Goal: Transaction & Acquisition: Obtain resource

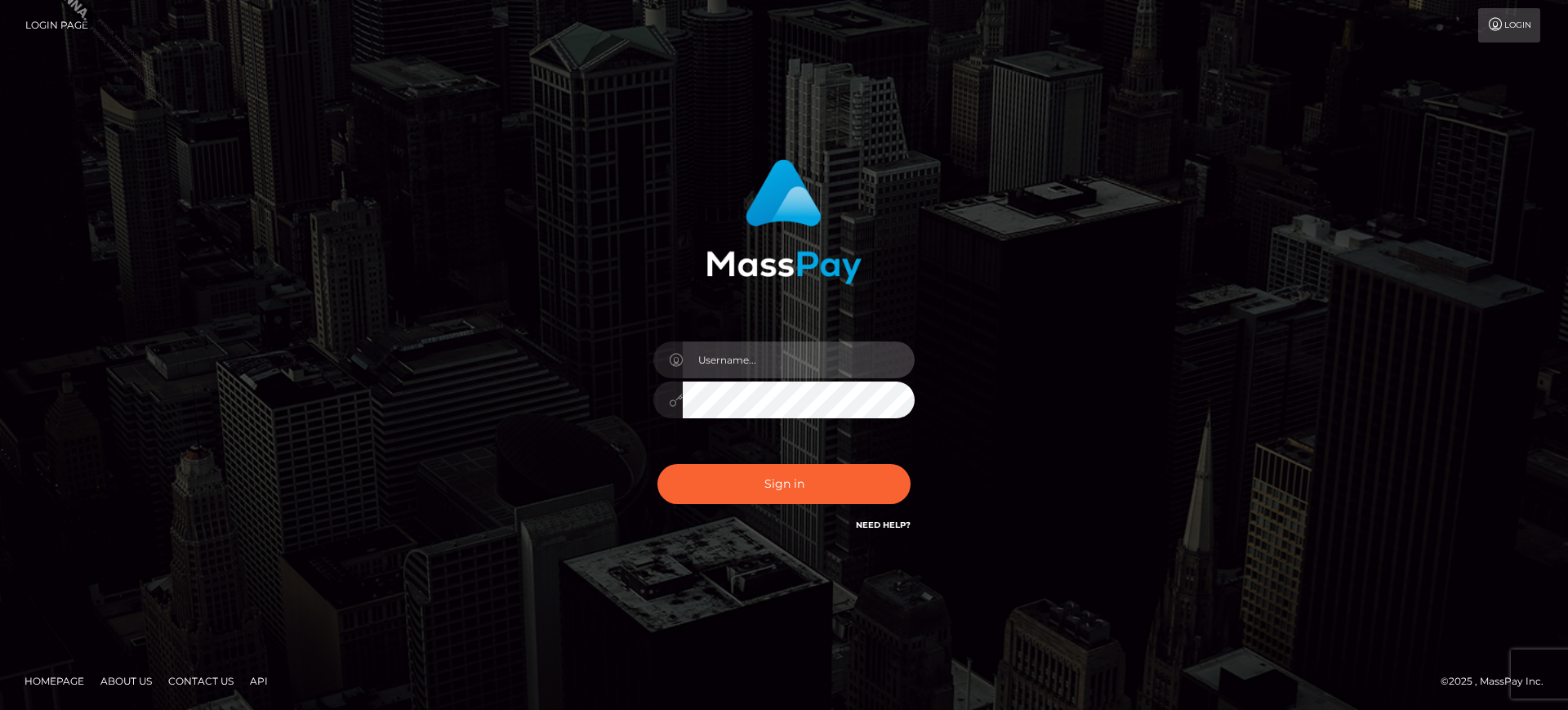
type input "marianne.B2S"
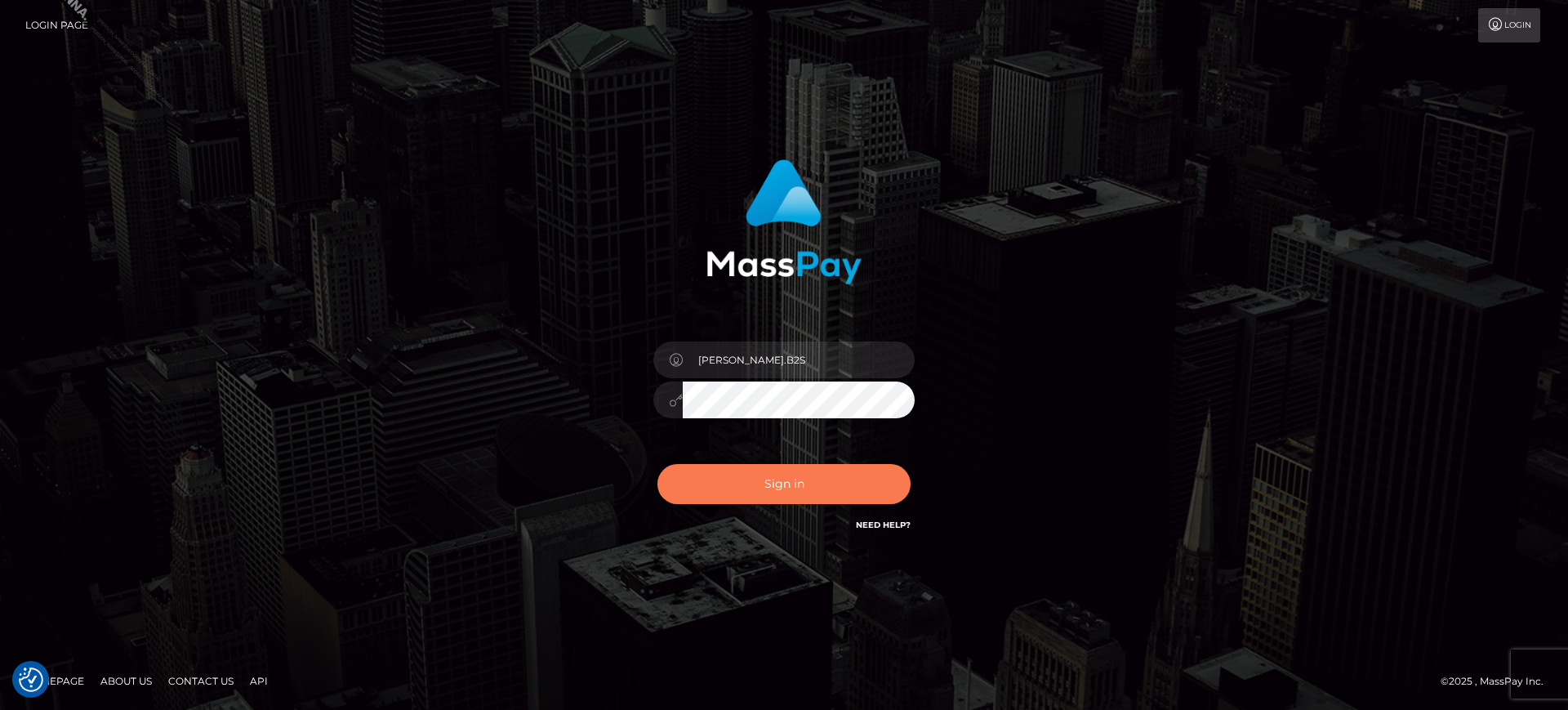
click at [803, 501] on button "Sign in" at bounding box center [784, 484] width 253 height 40
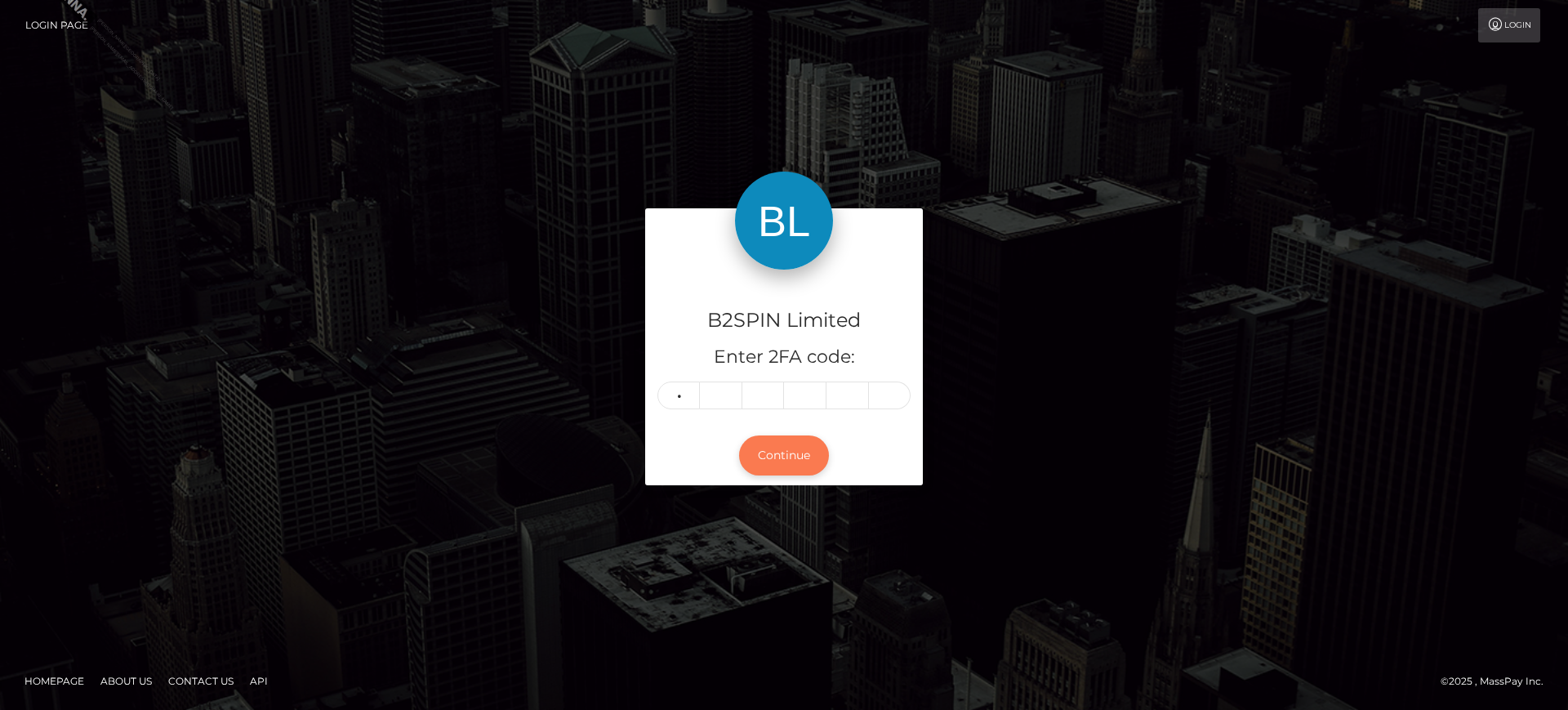
type input "0"
type input "9"
type input "3"
type input "1"
type input "5"
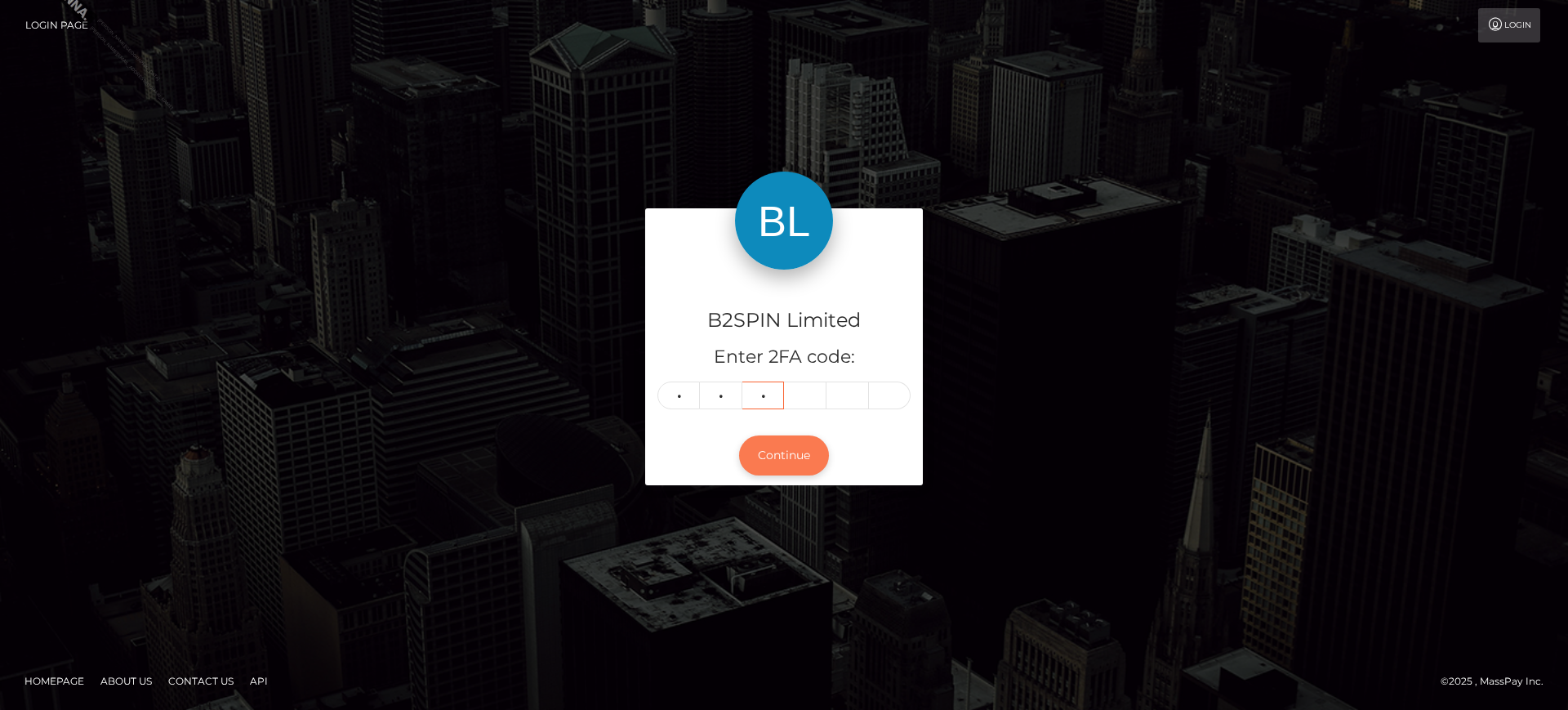
type input "3"
type input "8"
type input "0"
click at [799, 446] on button "Continue" at bounding box center [784, 455] width 90 height 40
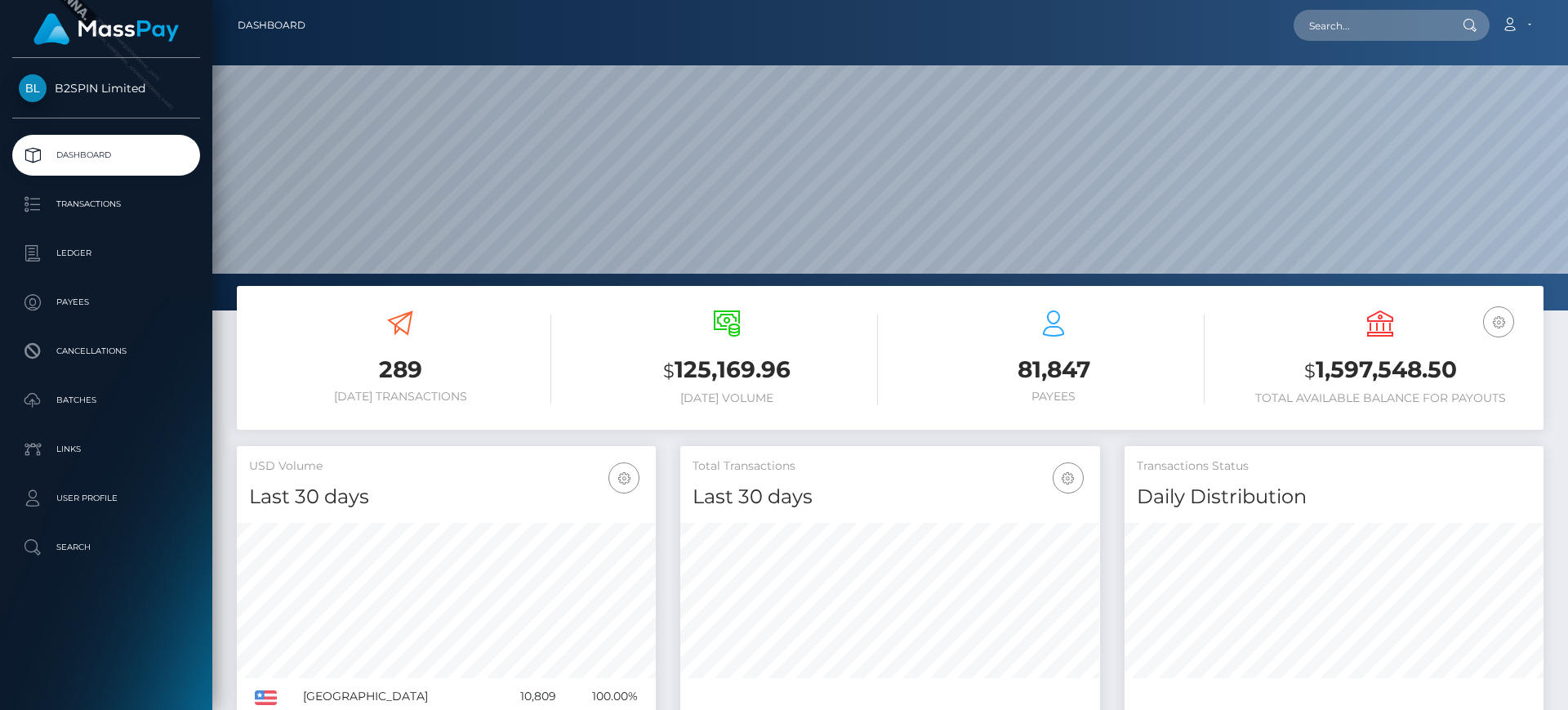
scroll to position [290, 420]
click at [116, 200] on p "Transactions" at bounding box center [106, 204] width 174 height 24
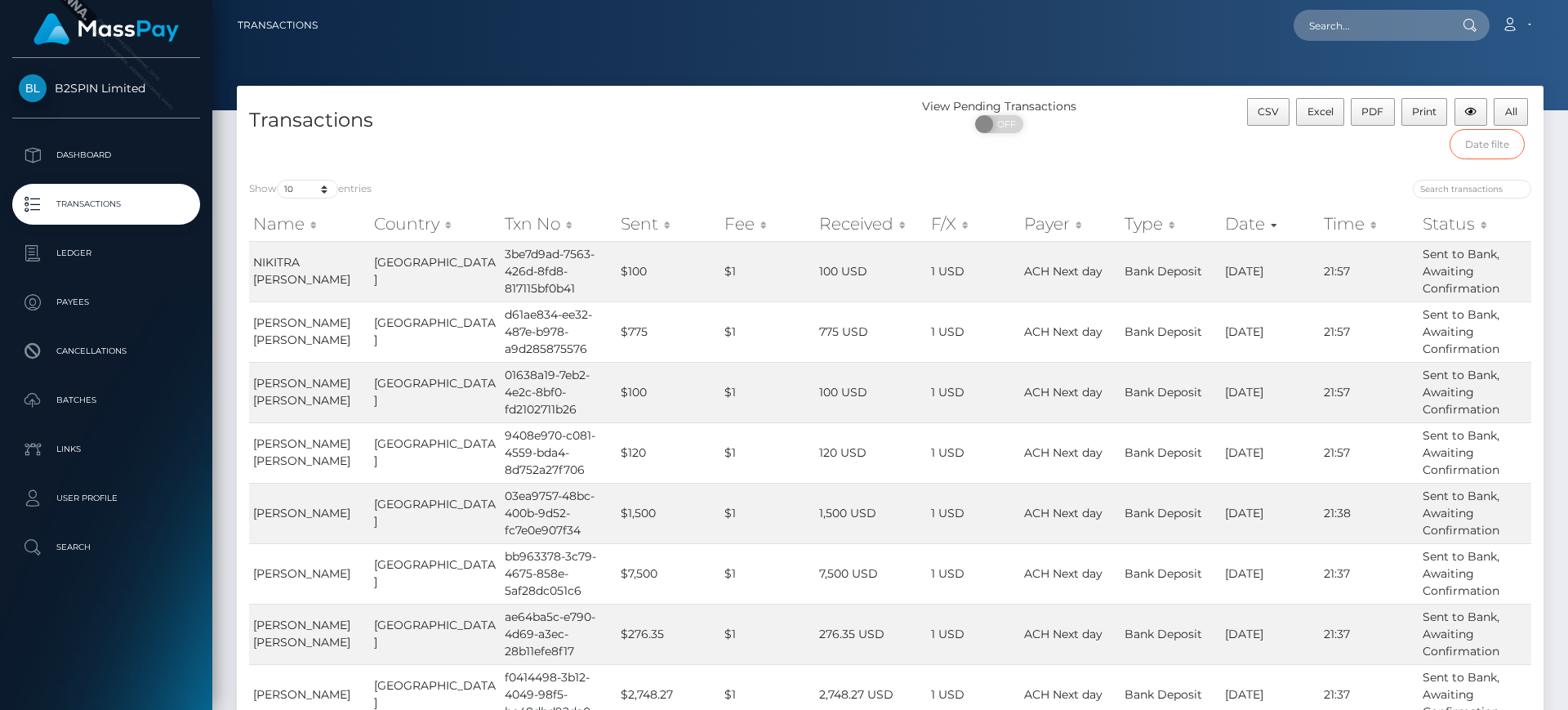
click at [1487, 156] on input "text" at bounding box center [1487, 144] width 76 height 30
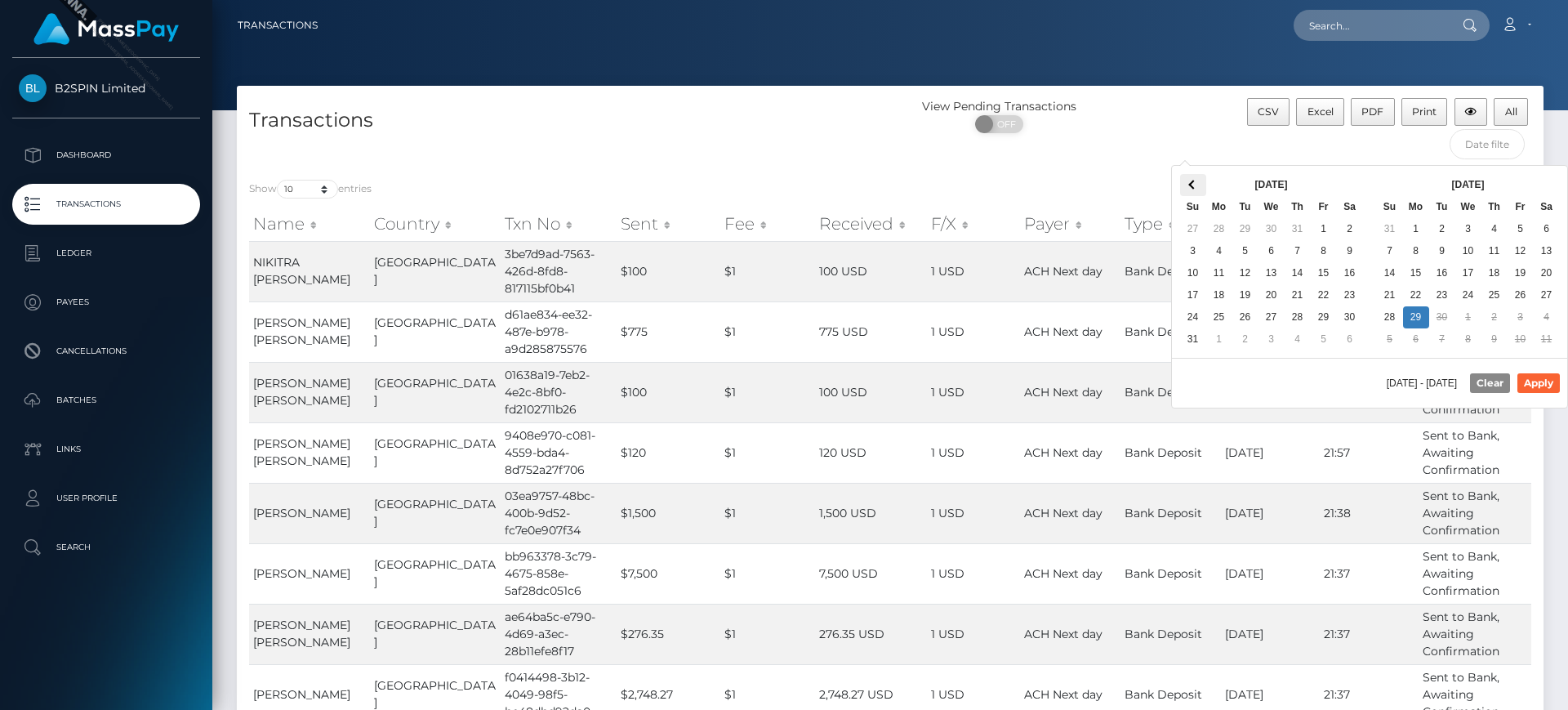
click at [1186, 185] on th at bounding box center [1193, 186] width 26 height 23
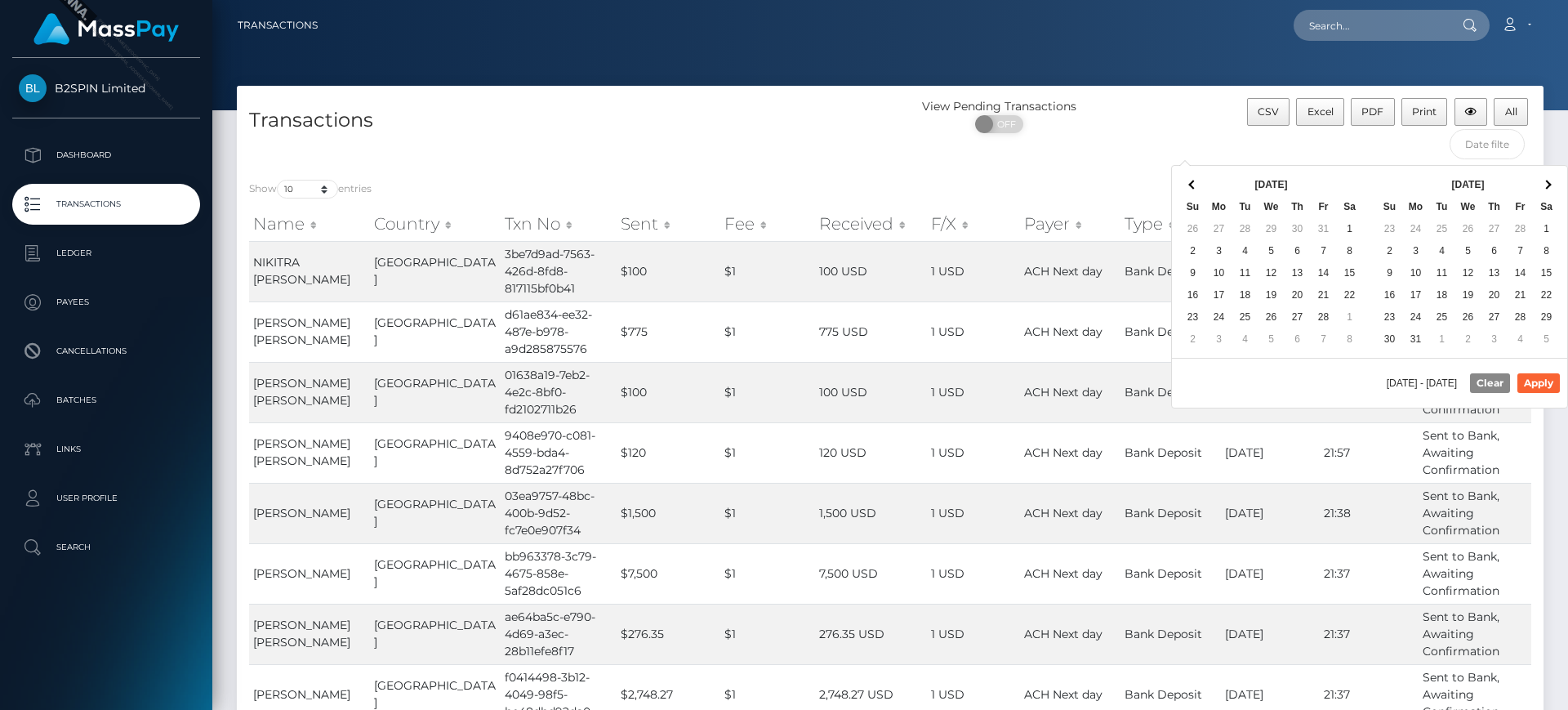
click at [1186, 185] on th at bounding box center [1193, 186] width 26 height 23
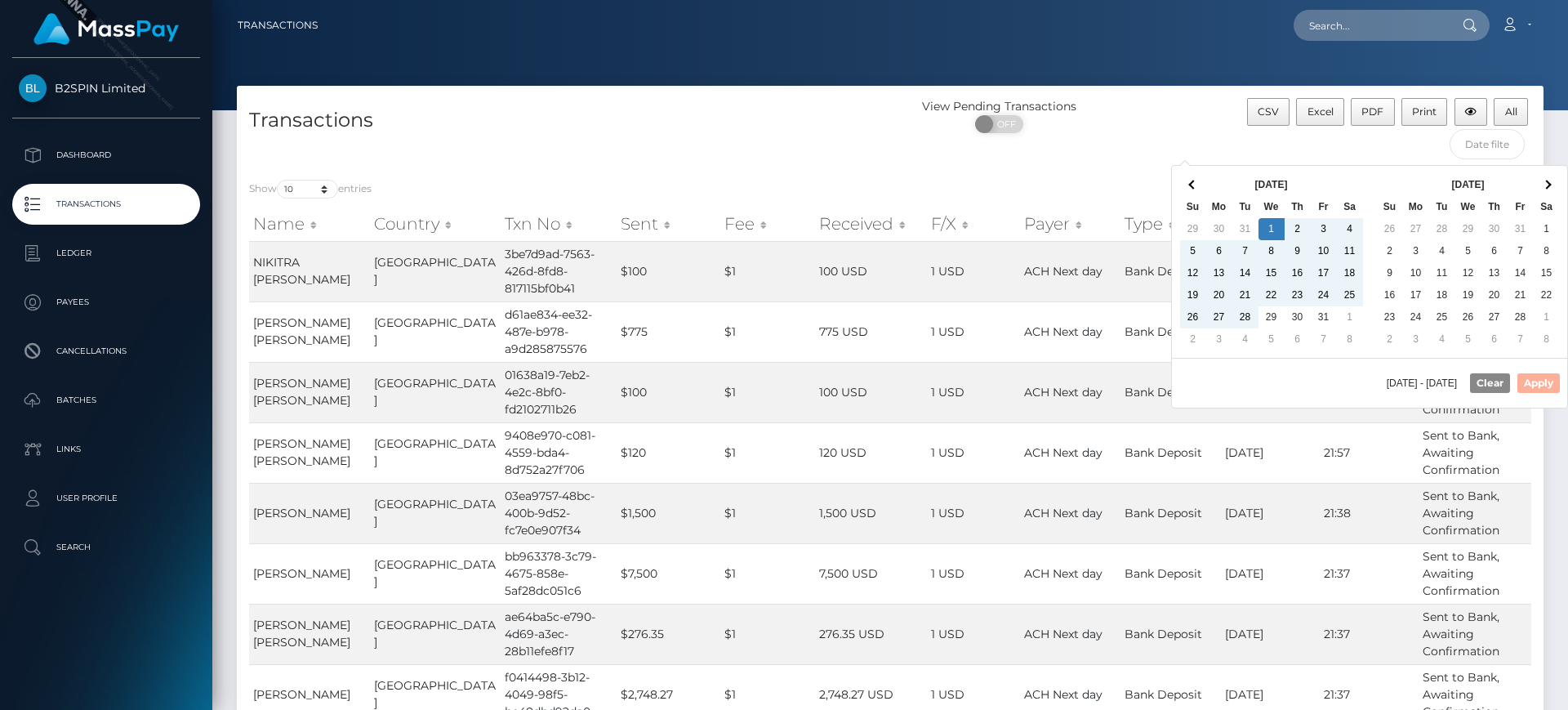
click at [1567, 190] on div "Jan 2025 Su Mo Tu We Th Fr Sa 29 30 31 1 2 3 4 5 6 7 8 9 10 11 12 13 14 15 16 1…" at bounding box center [1369, 287] width 397 height 244
click at [1547, 189] on th at bounding box center [1547, 186] width 26 height 23
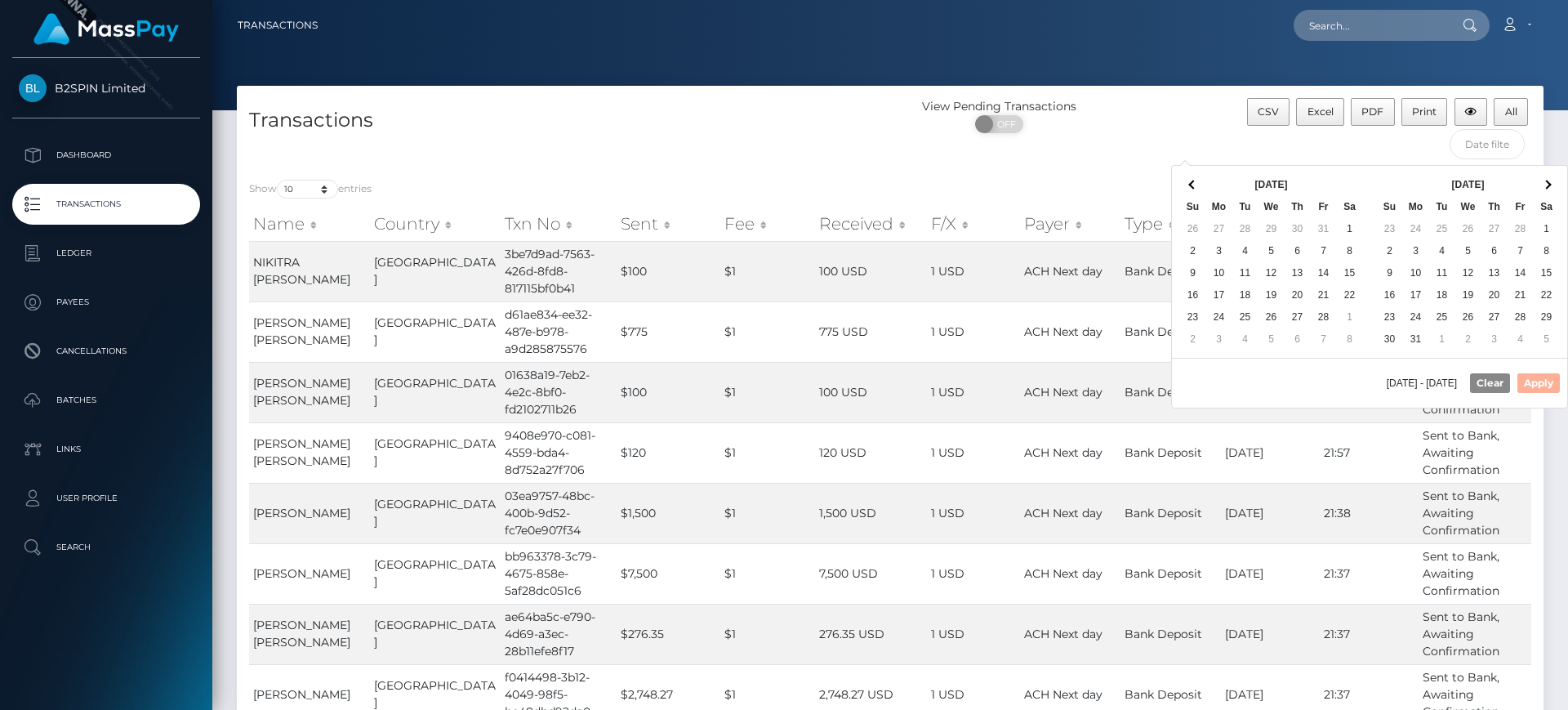
click at [1547, 189] on th at bounding box center [1547, 186] width 26 height 23
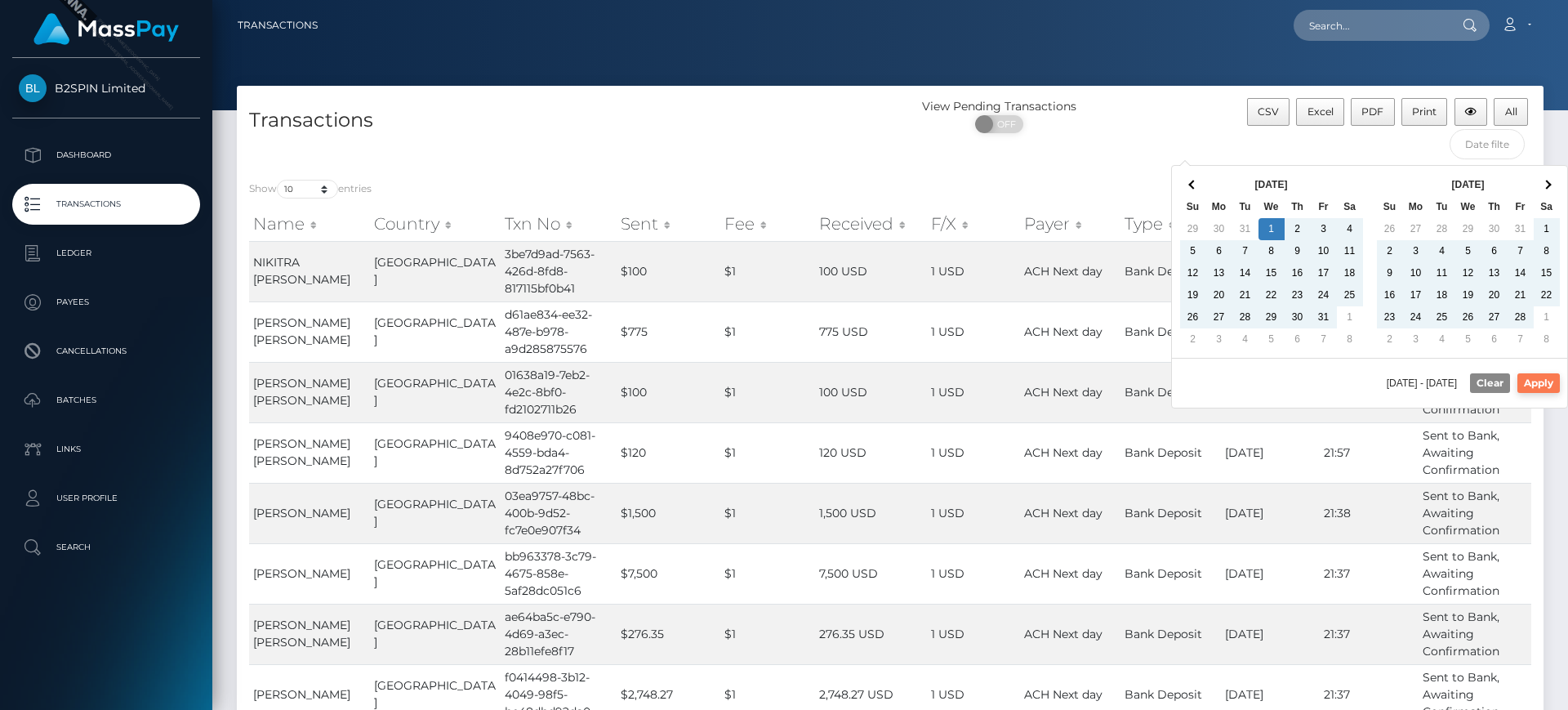
click at [1547, 388] on button "Apply" at bounding box center [1538, 383] width 42 height 20
type input "01/01/2025 - 09/28/2025"
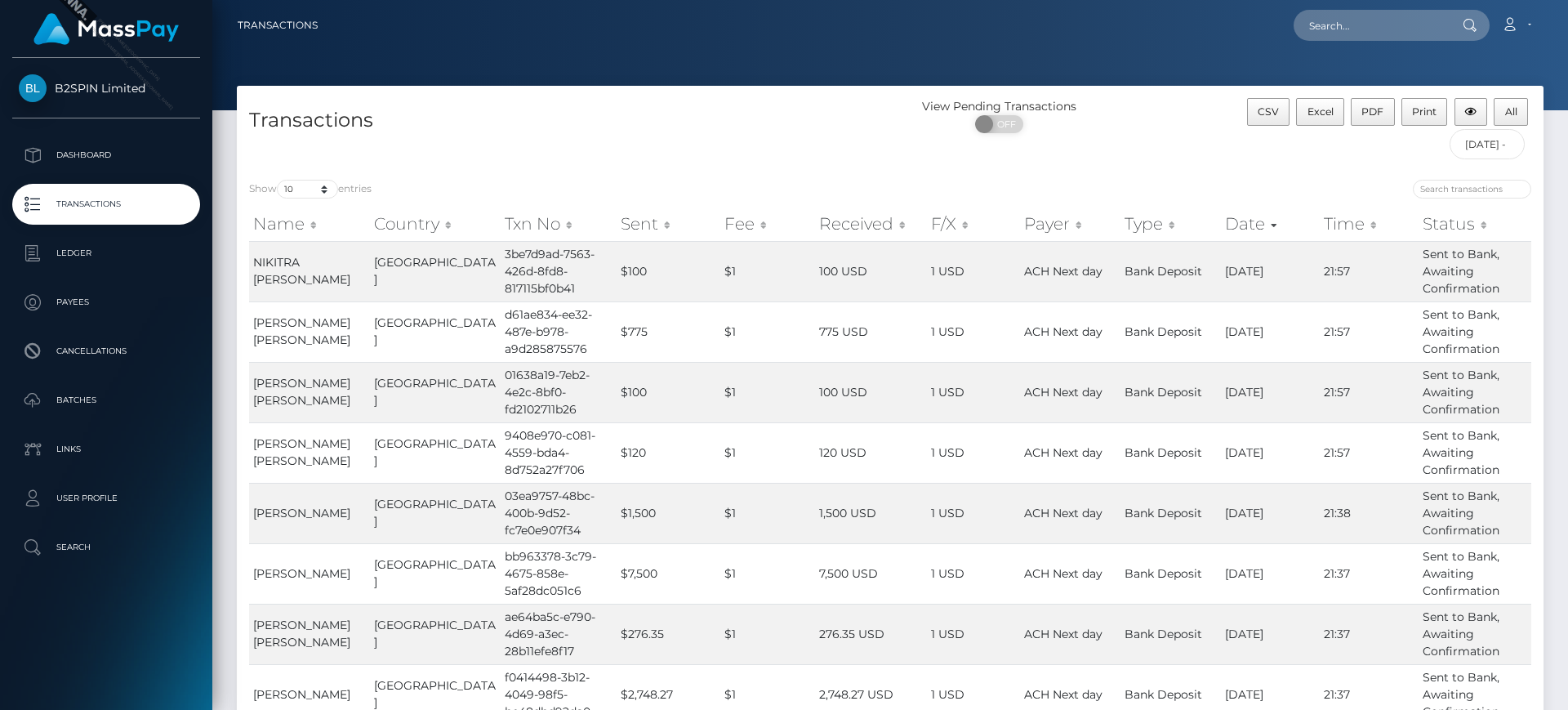
click at [1530, 116] on div "CSV Excel PDF Print All" at bounding box center [1389, 113] width 284 height 31
click at [1524, 116] on button "All" at bounding box center [1511, 113] width 35 height 28
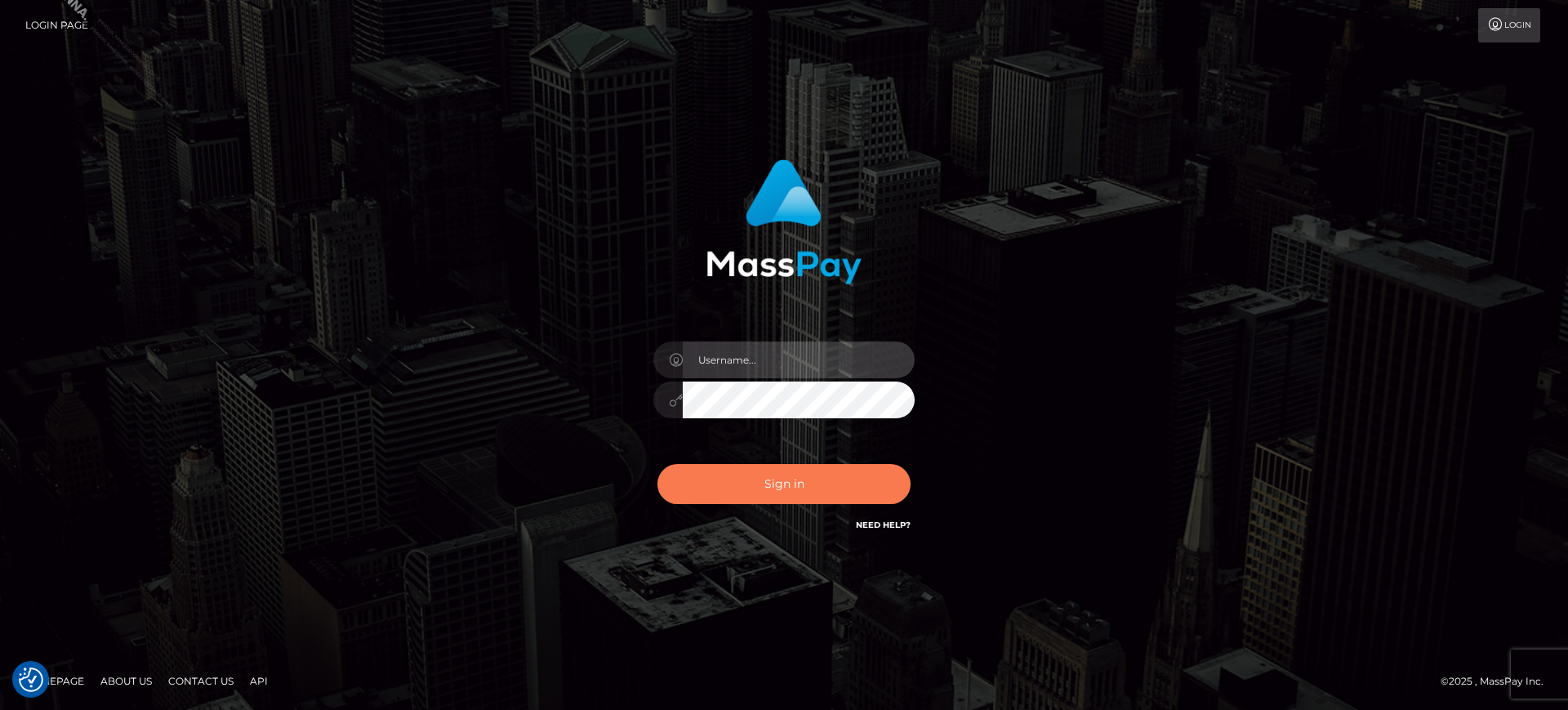
type input "[PERSON_NAME].B2S"
click at [768, 497] on button "Sign in" at bounding box center [784, 484] width 253 height 40
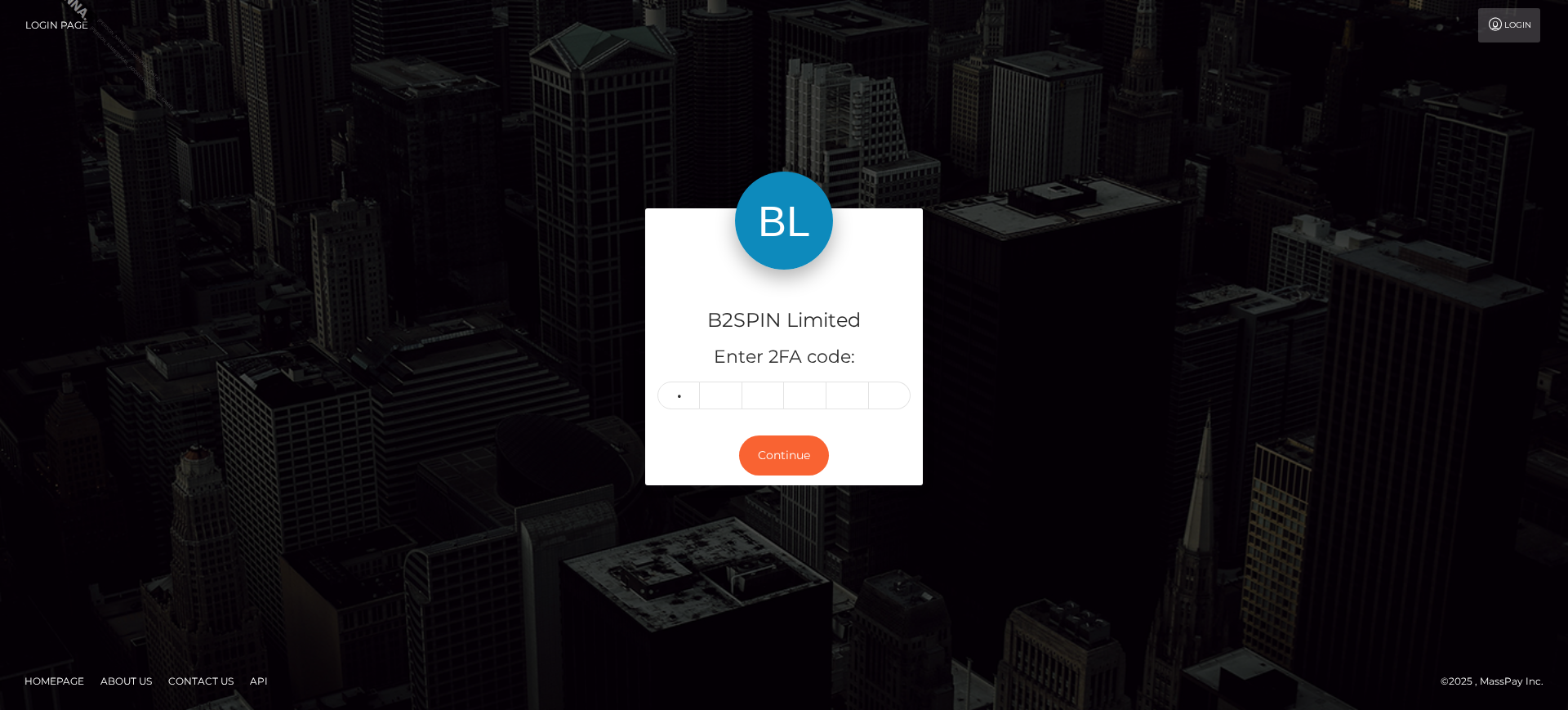
type input "6"
type input "1"
type input "9"
type input "6"
type input "5"
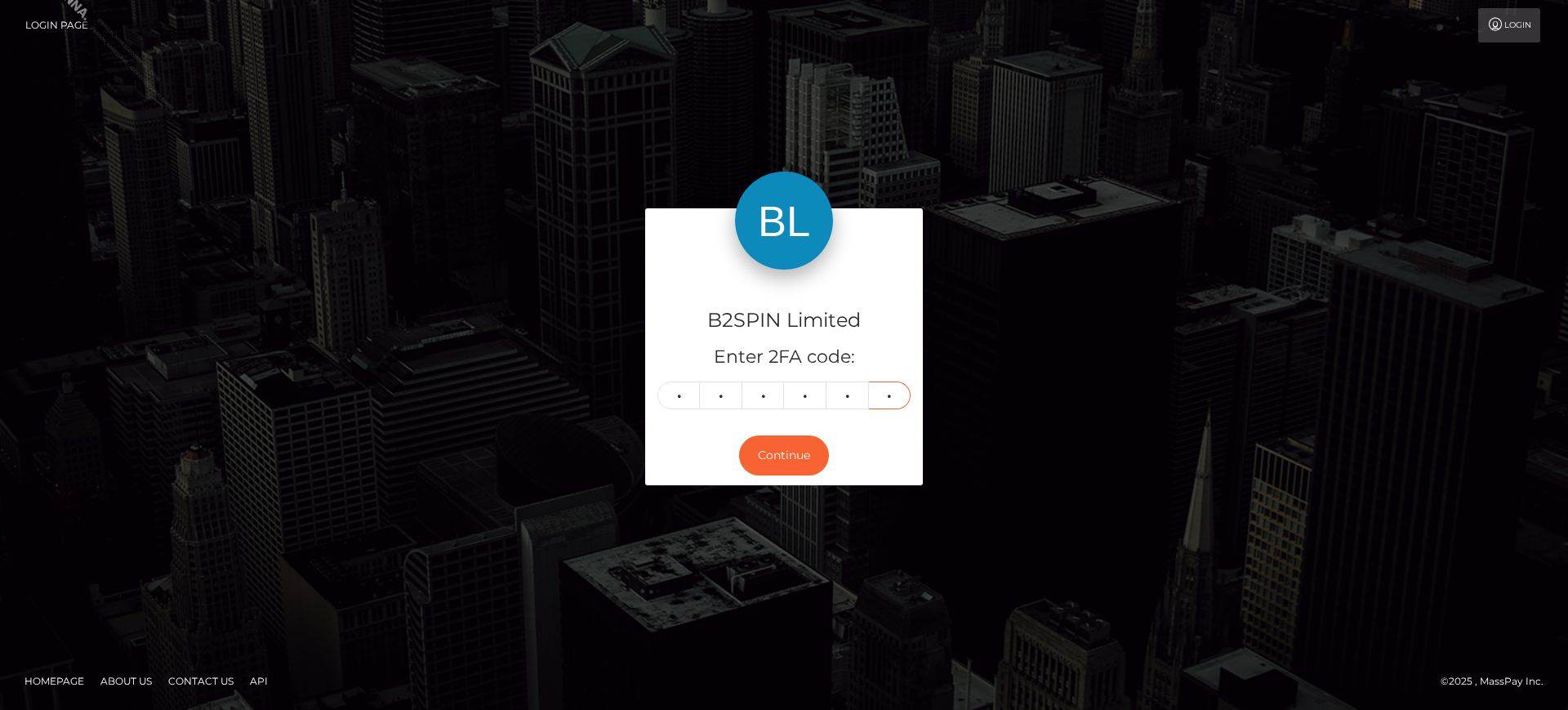
type input "9"
click at [776, 478] on div "Continue" at bounding box center [784, 456] width 278 height 60
click at [779, 468] on button "Continue" at bounding box center [784, 455] width 90 height 40
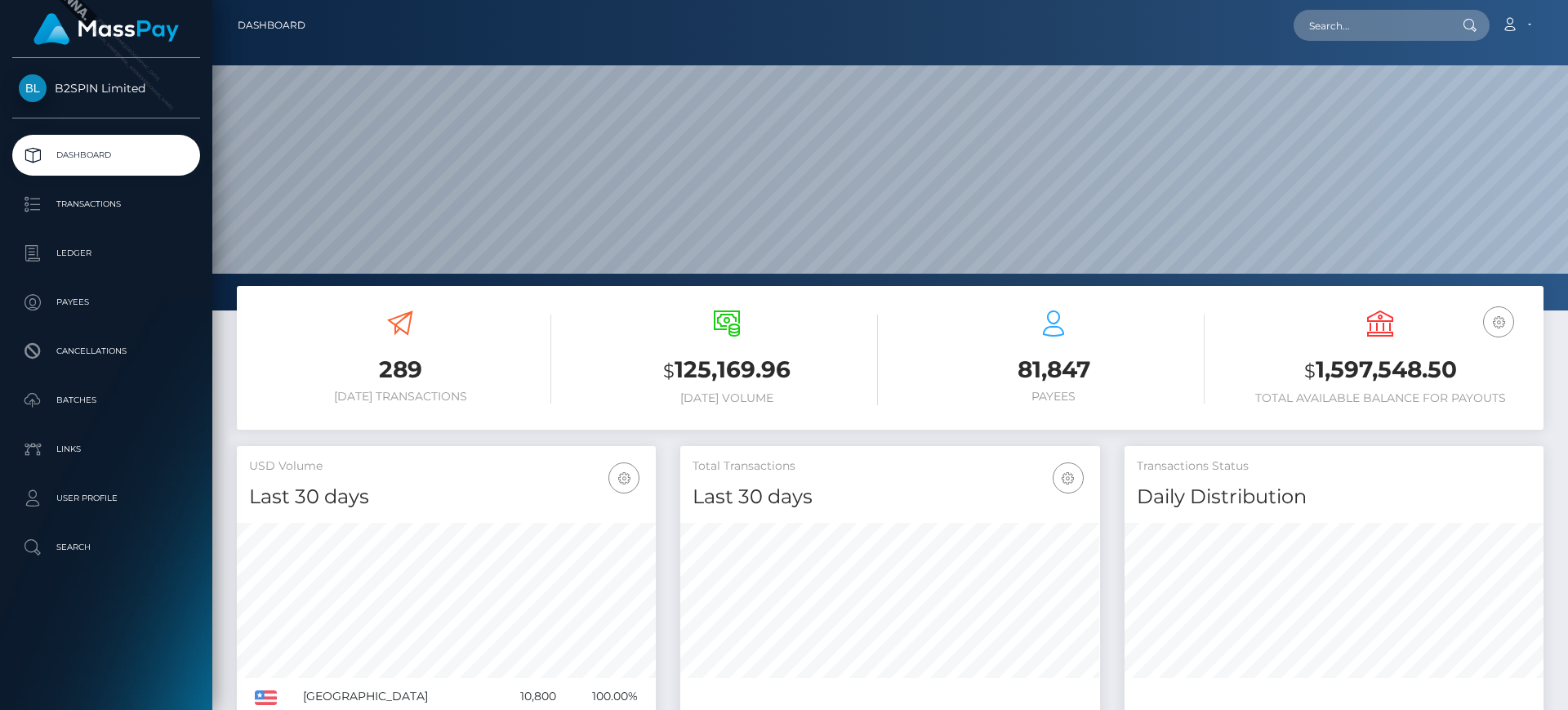
scroll to position [290, 420]
drag, startPoint x: 143, startPoint y: 247, endPoint x: 154, endPoint y: 249, distance: 11.2
click at [143, 247] on p "Ledger" at bounding box center [106, 253] width 174 height 24
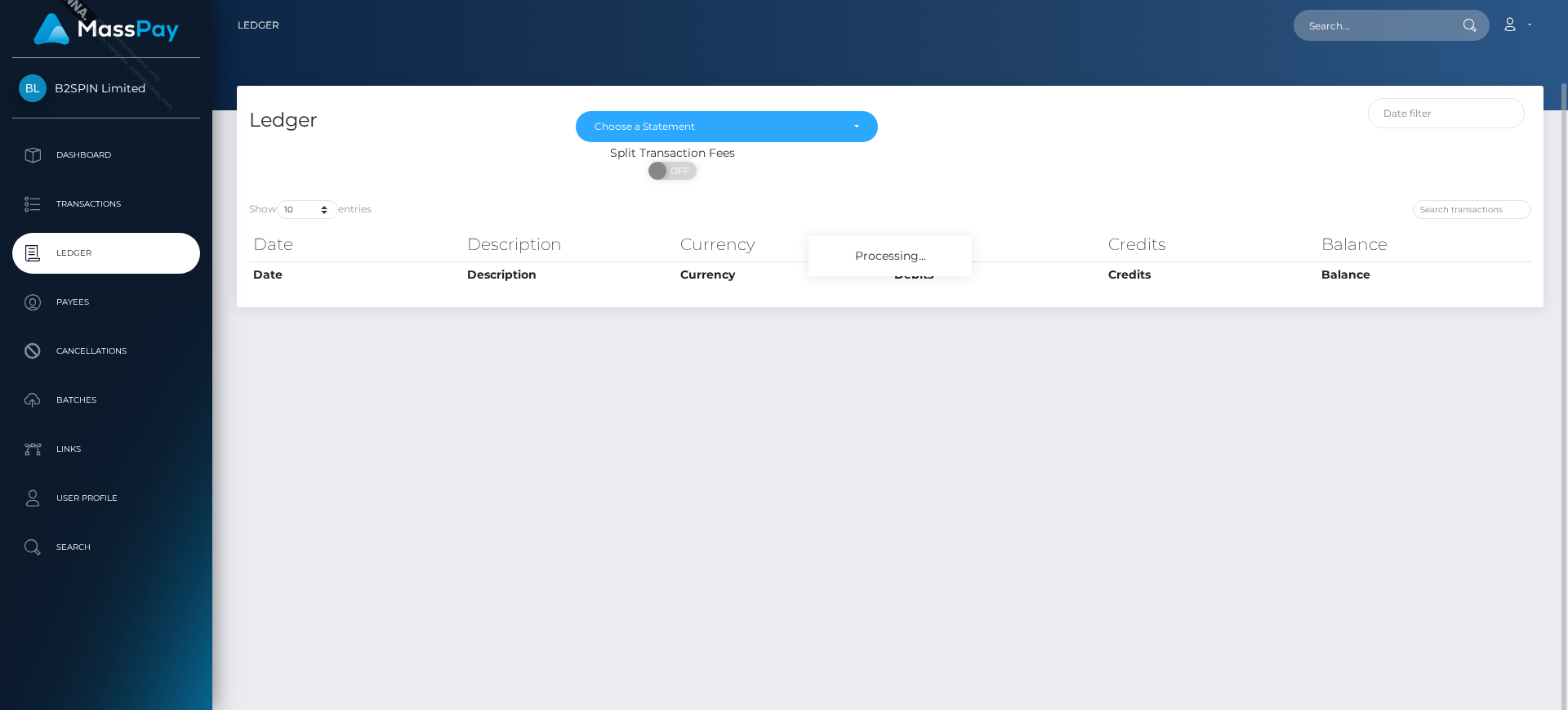
scroll to position [42, 0]
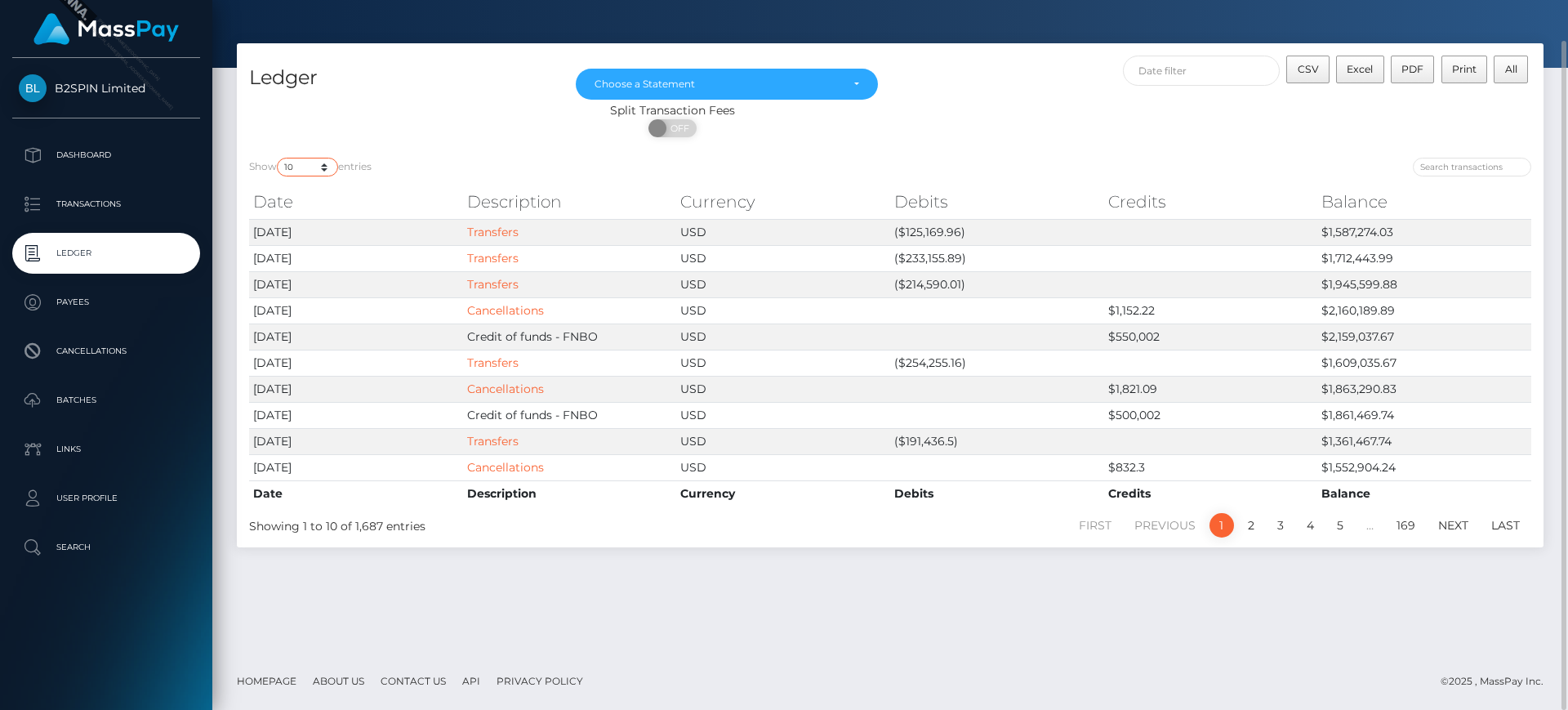
drag, startPoint x: 328, startPoint y: 159, endPoint x: 332, endPoint y: 170, distance: 11.7
click at [328, 159] on select "10 25 50 100 250" at bounding box center [307, 167] width 61 height 19
click at [590, 175] on div "Show 10 25 50 100 250 entries" at bounding box center [564, 169] width 629 height 23
click at [310, 169] on select "10 25 50 100 250" at bounding box center [307, 167] width 61 height 19
select select "50"
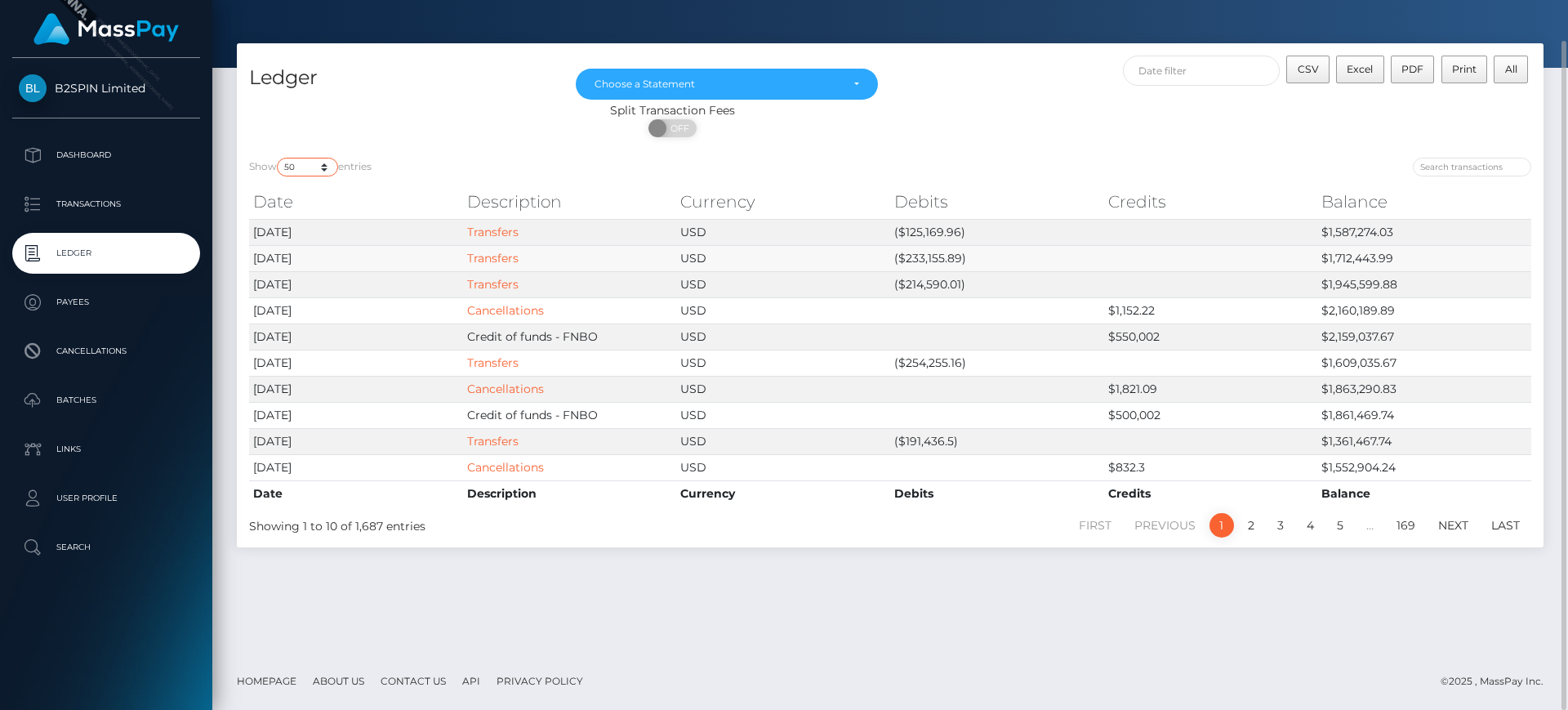
click at [279, 158] on select "10 25 50 100 250" at bounding box center [307, 167] width 61 height 19
click at [985, 156] on div "Show 10 25 50 100 250 entries Date Description Currency Debits Credits Balance …" at bounding box center [890, 346] width 1306 height 401
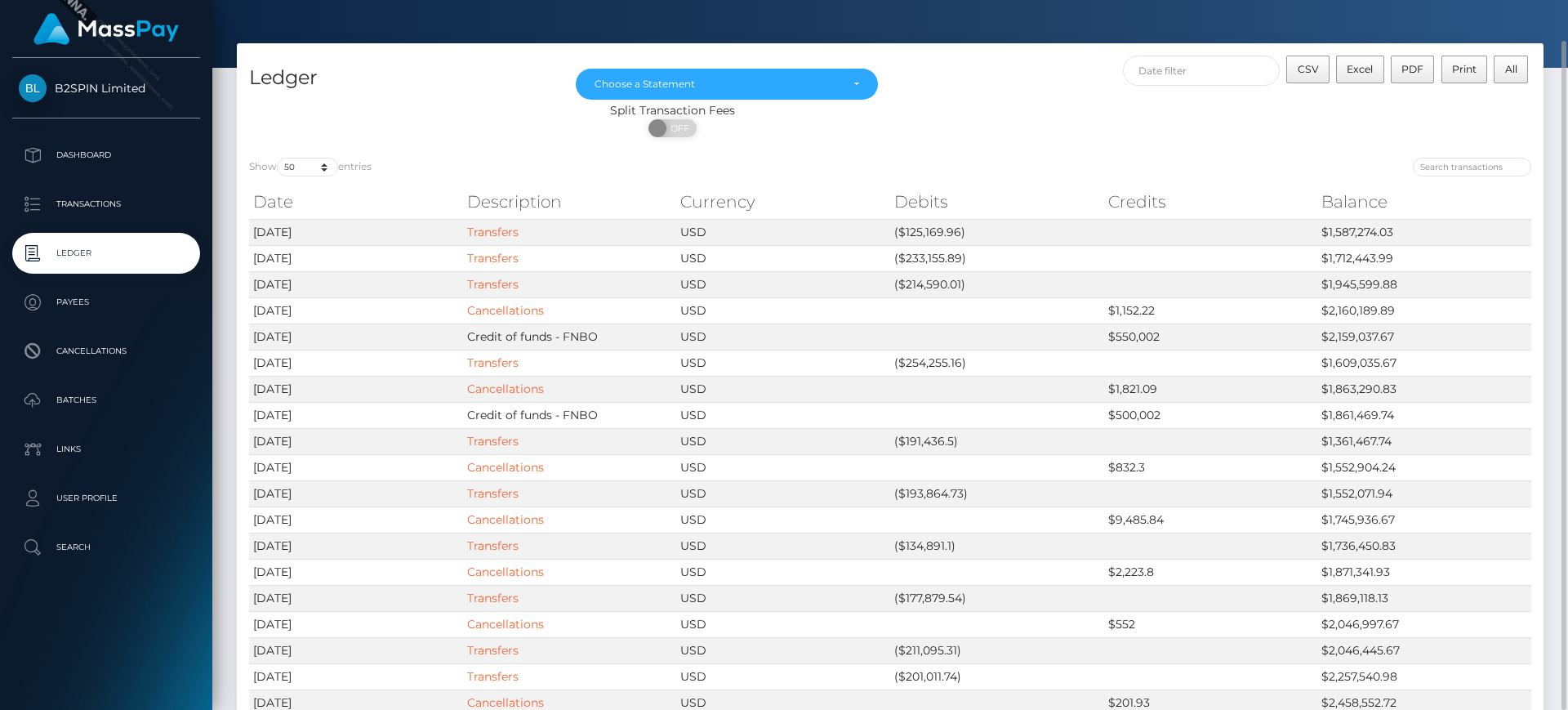
click at [831, 102] on div "Split Transaction Fees" at bounding box center [672, 111] width 871 height 17
click at [850, 92] on div "Choose a Statement" at bounding box center [727, 83] width 302 height 31
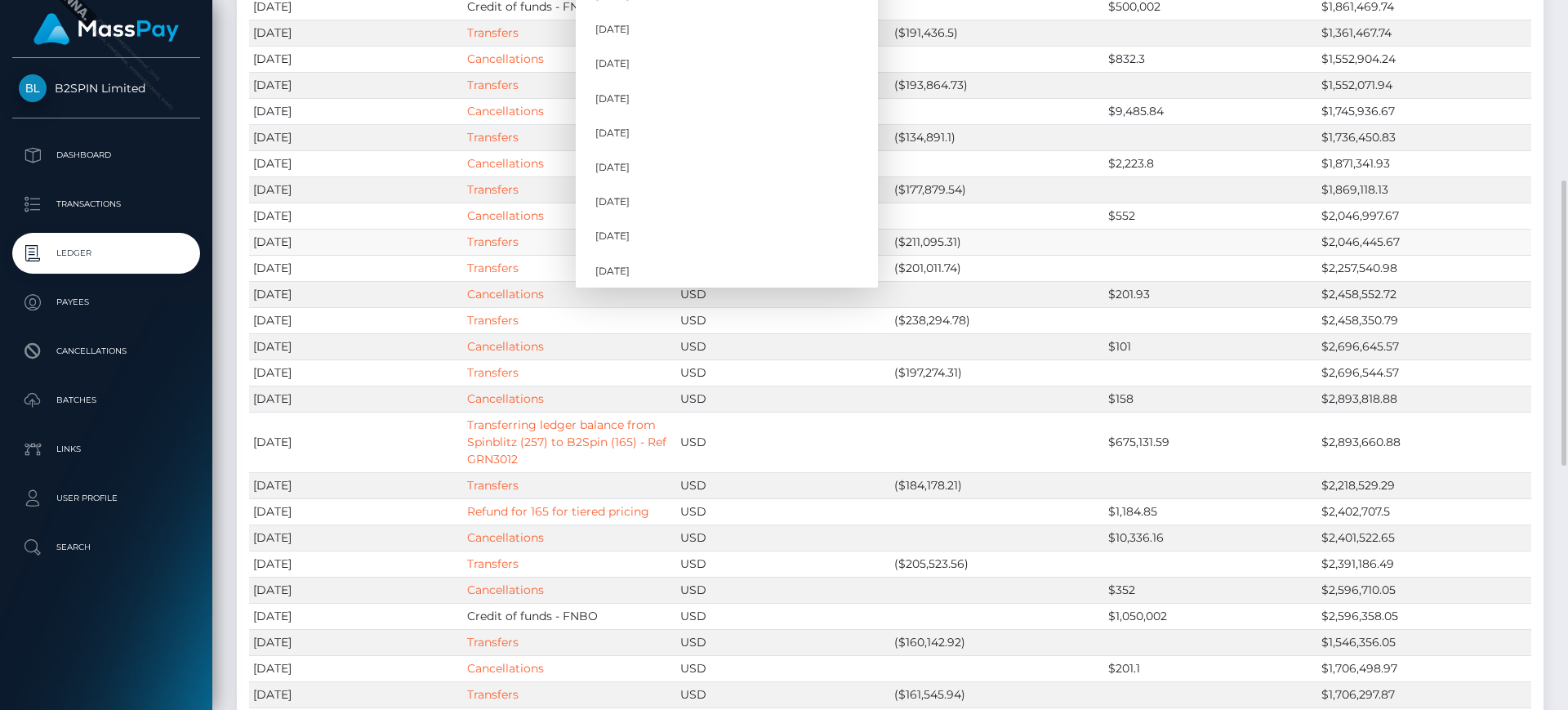
scroll to position [0, 0]
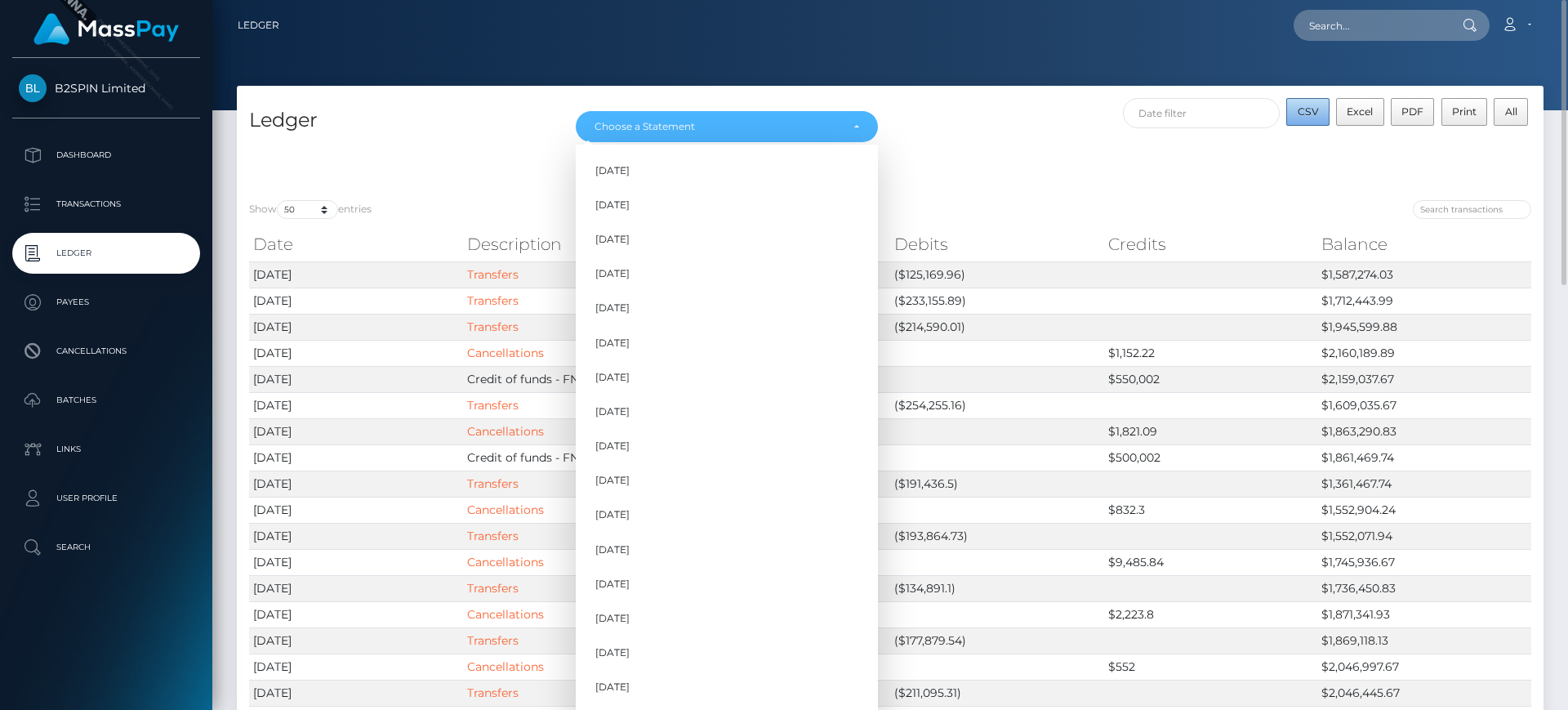
click at [1306, 112] on span "CSV" at bounding box center [1308, 111] width 22 height 12
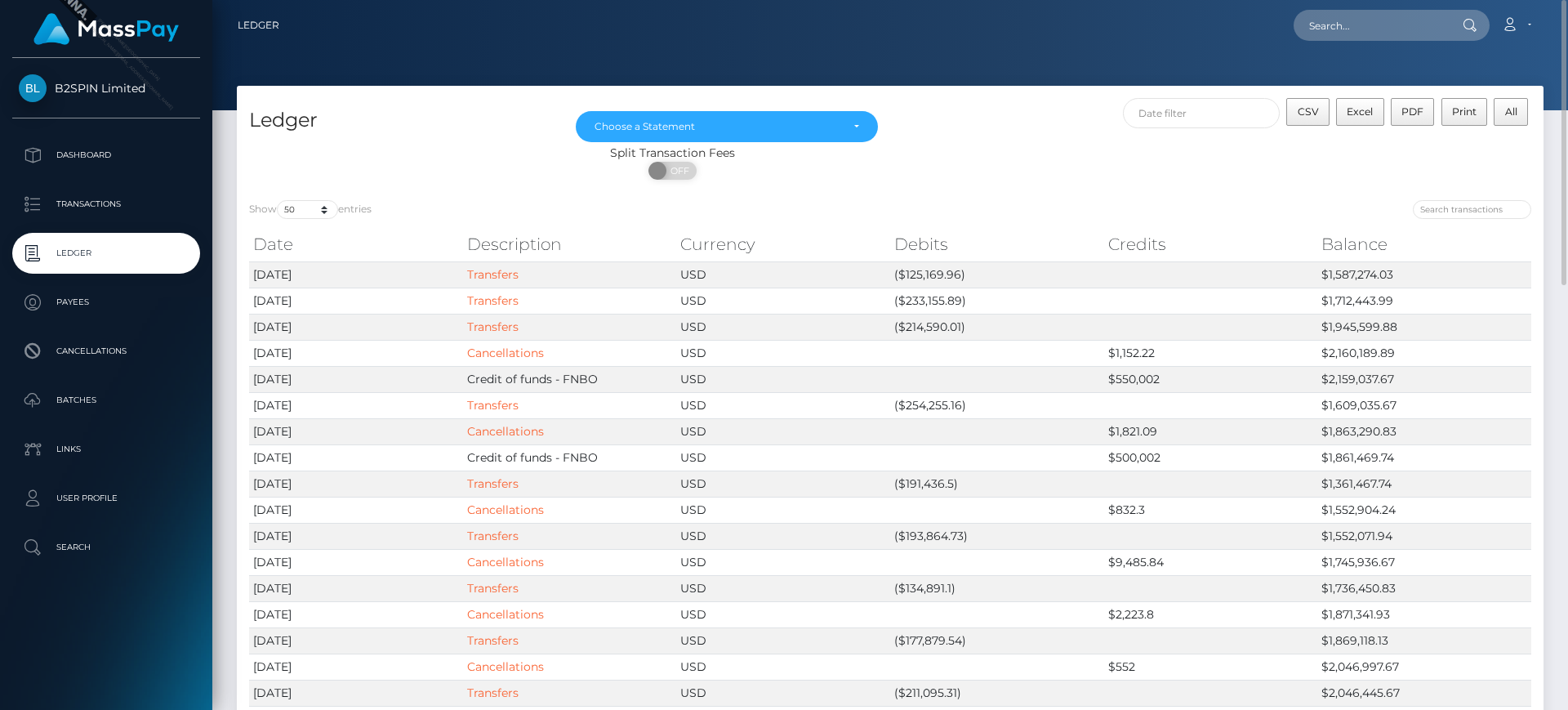
click at [890, 113] on div "CSV Excel PDF Print All" at bounding box center [1216, 122] width 654 height 47
click at [851, 144] on div "Split Transaction Fees" at bounding box center [672, 153] width 871 height 17
click at [864, 123] on div "Choose a Statement" at bounding box center [727, 126] width 302 height 31
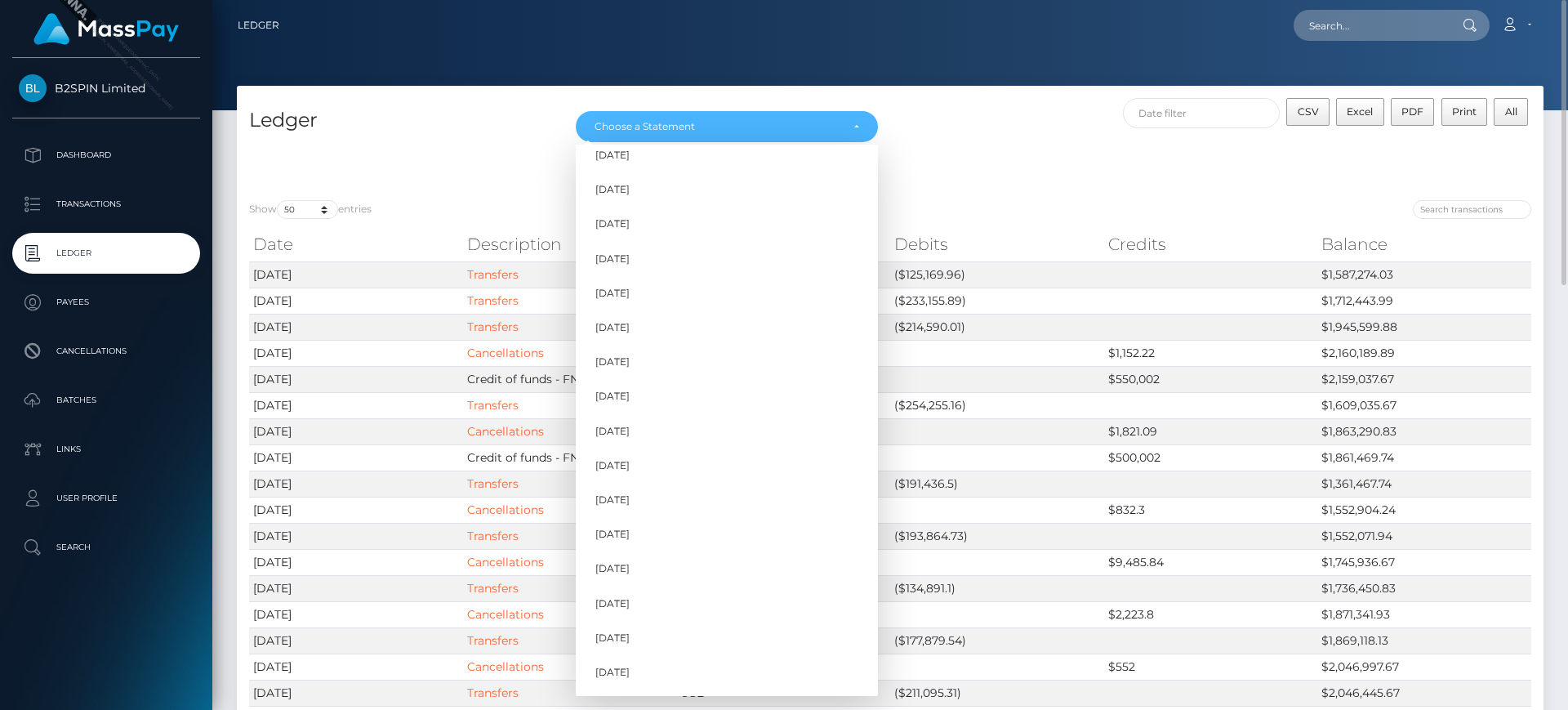
scroll to position [496, 0]
click at [697, 672] on link "Sep 2025" at bounding box center [727, 674] width 302 height 30
select select "Sep 2025"
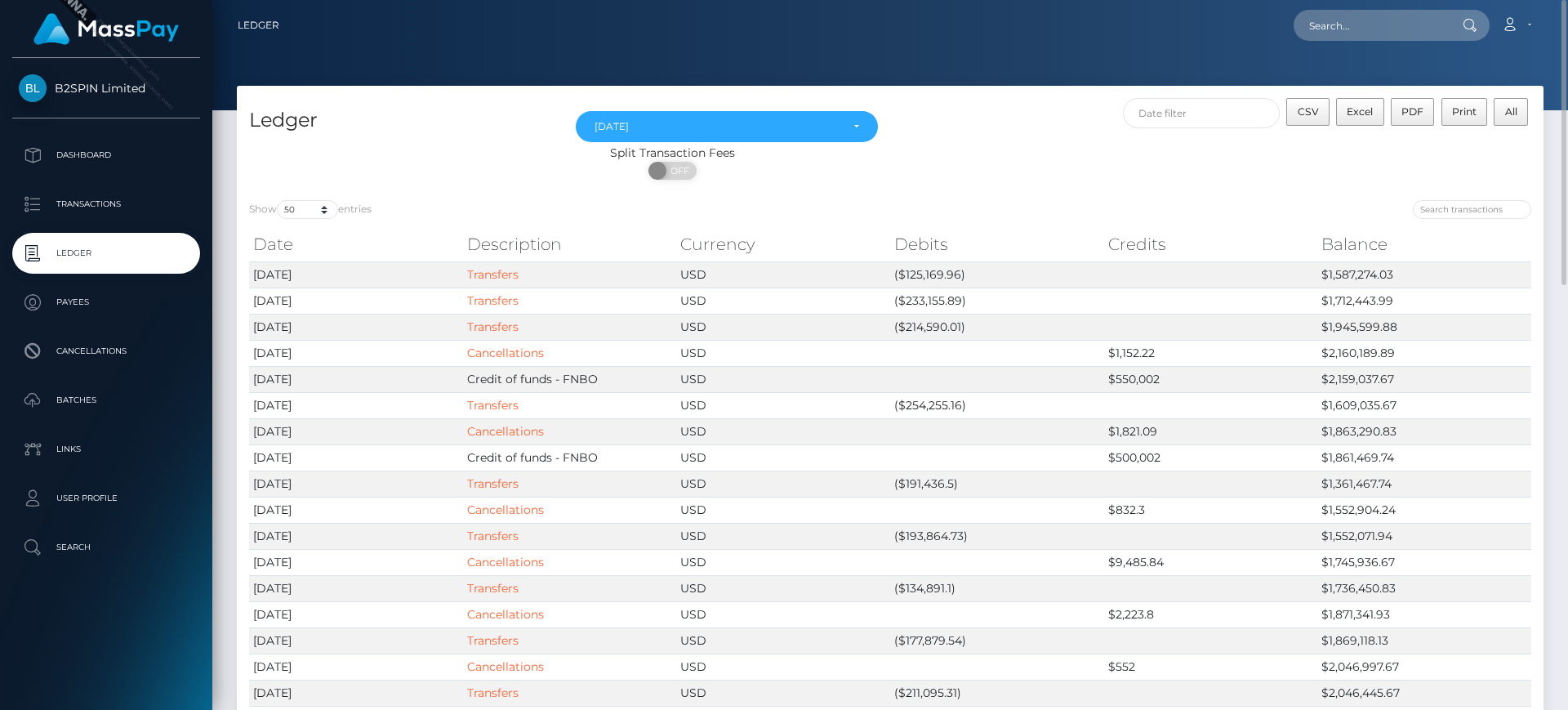
click at [1078, 111] on div "CSV Excel PDF Print All" at bounding box center [1216, 122] width 654 height 47
click at [102, 189] on link "Transactions" at bounding box center [106, 204] width 188 height 41
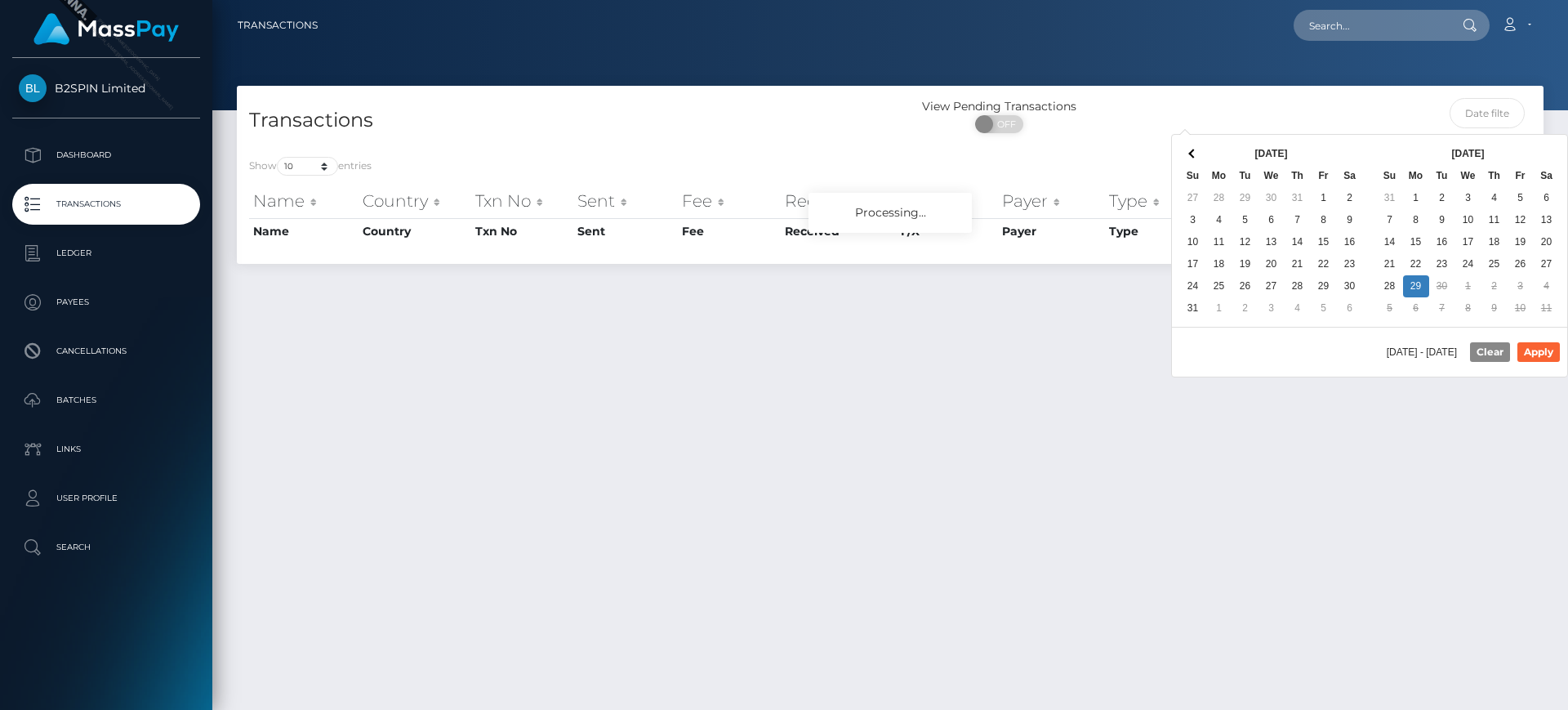
click at [1314, 104] on div at bounding box center [1380, 120] width 326 height 43
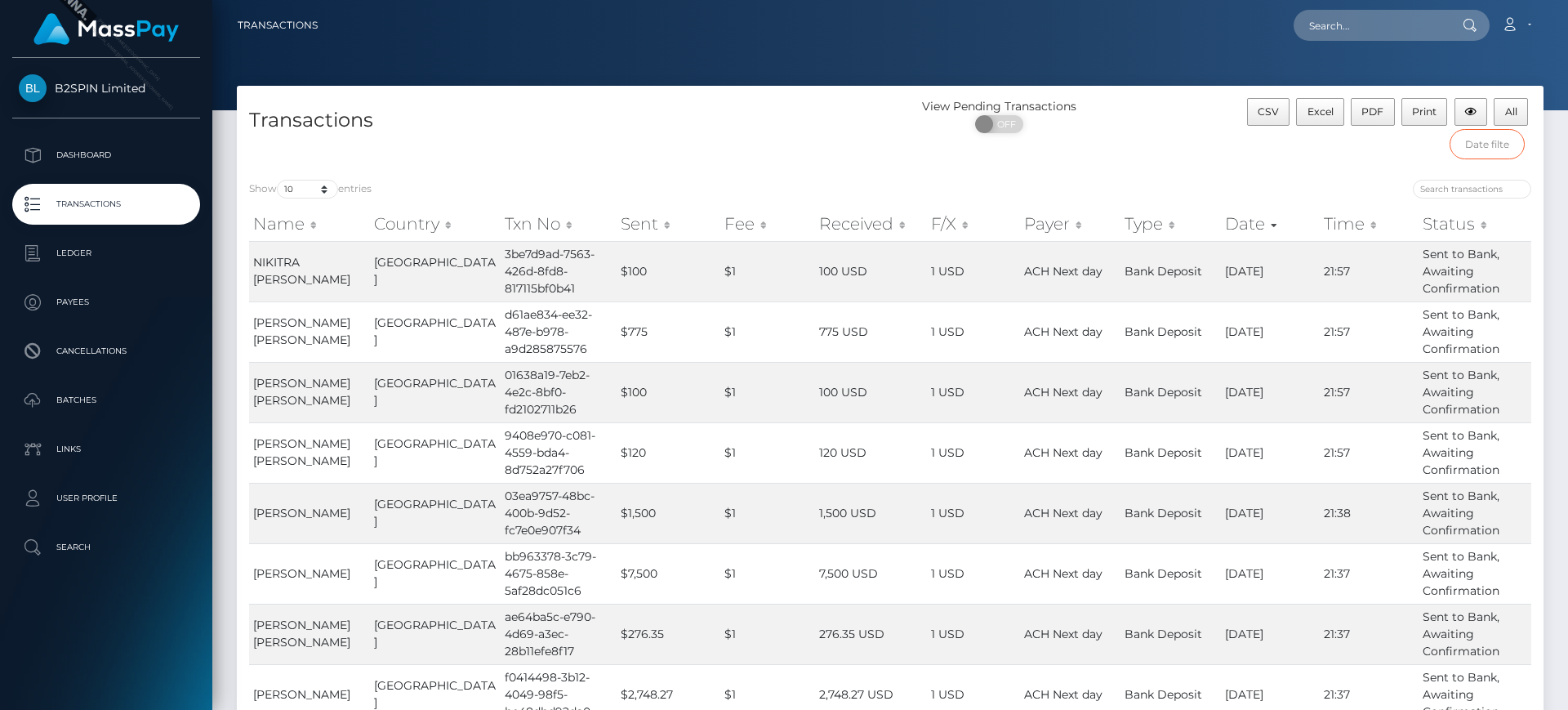
drag, startPoint x: 1475, startPoint y: 143, endPoint x: 1478, endPoint y: 154, distance: 11.4
click at [1475, 143] on input "text" at bounding box center [1487, 144] width 76 height 30
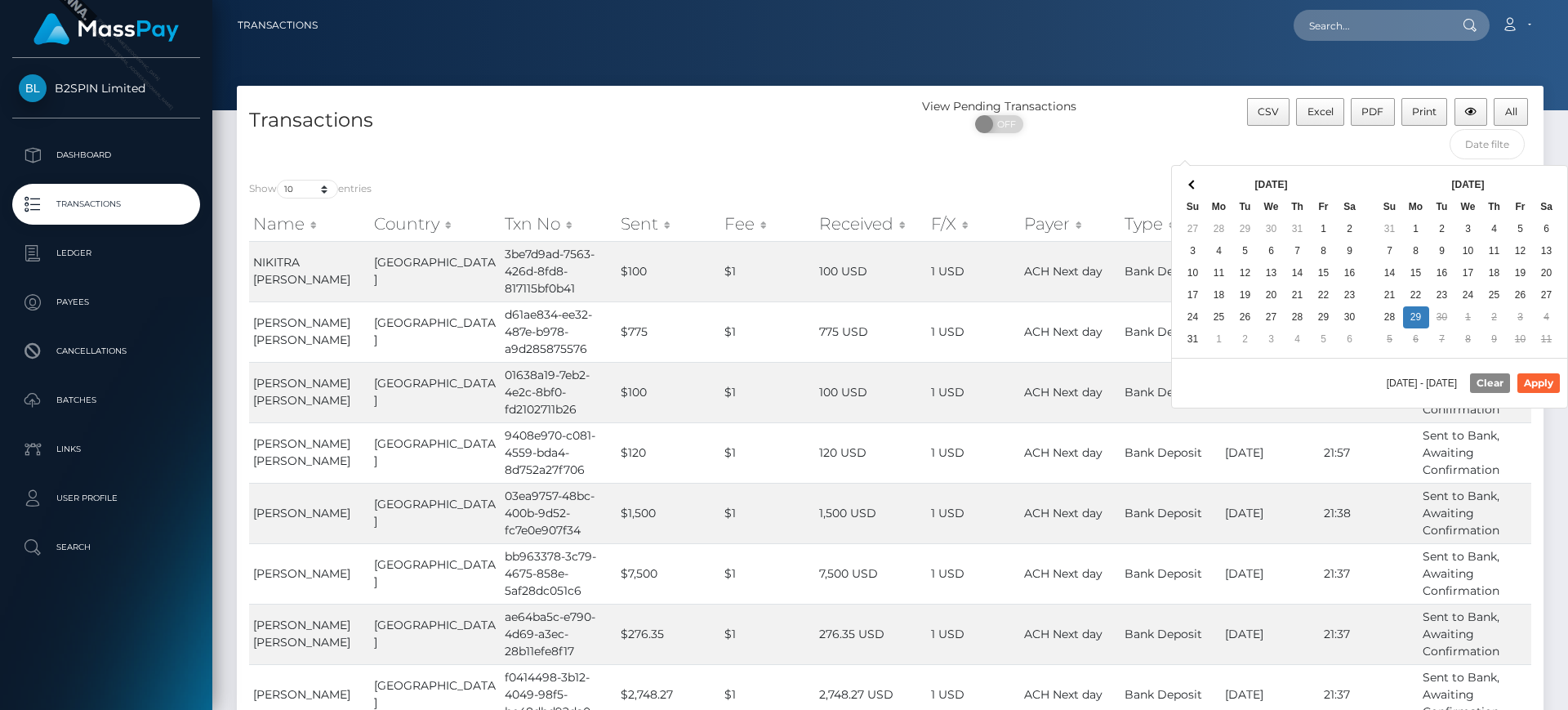
click at [1345, 148] on div "CSV Excel PDF Print All" at bounding box center [1380, 133] width 326 height 69
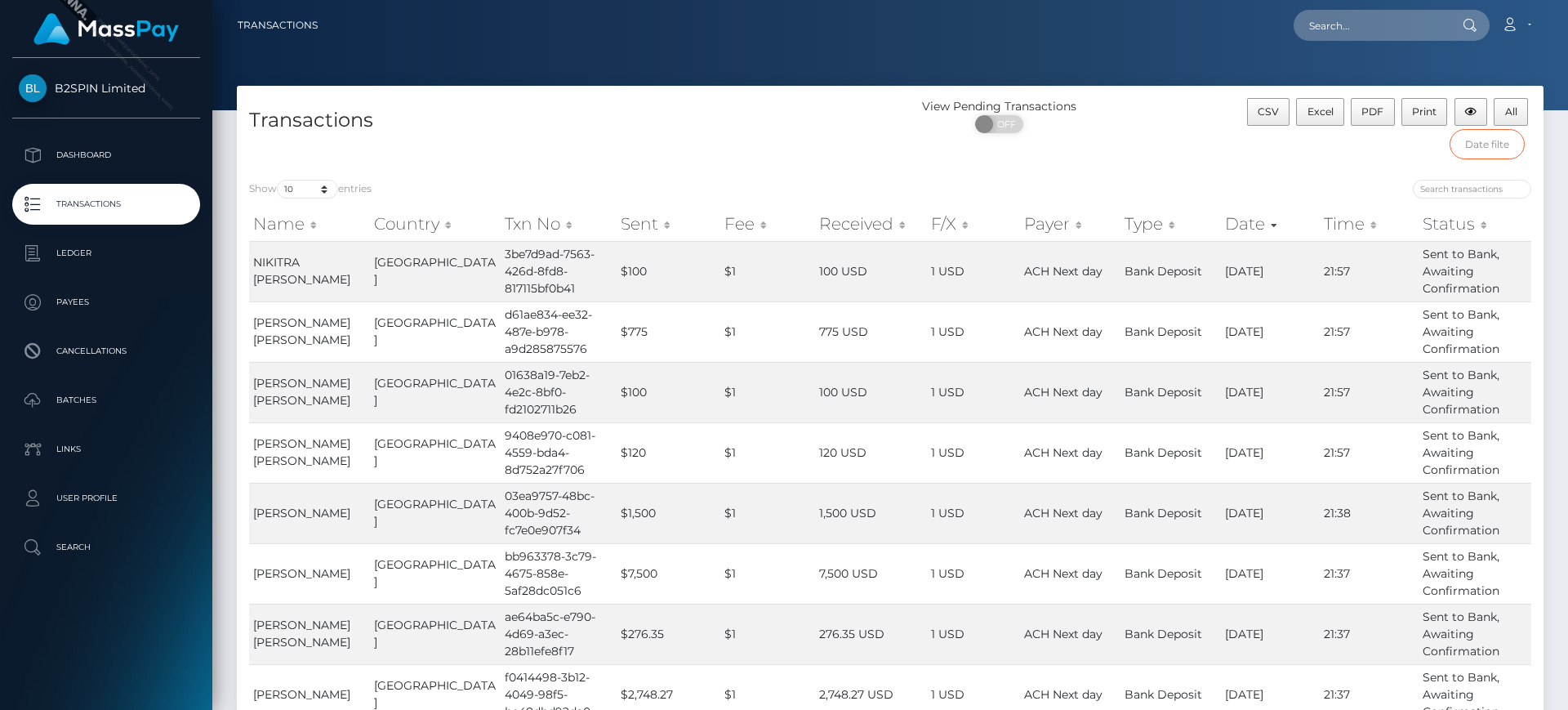
click at [1485, 139] on input "text" at bounding box center [1487, 144] width 76 height 30
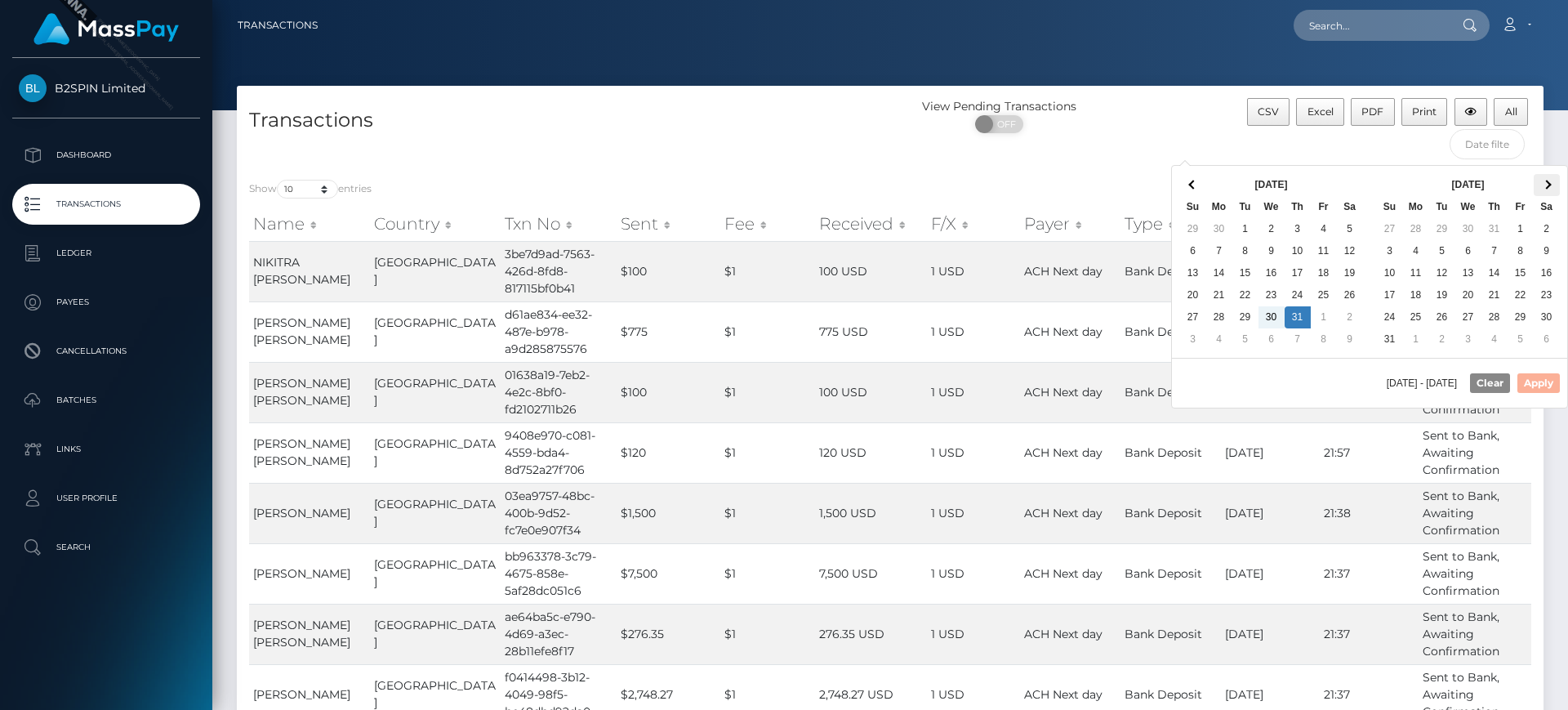
click at [1552, 180] on th at bounding box center [1547, 186] width 26 height 23
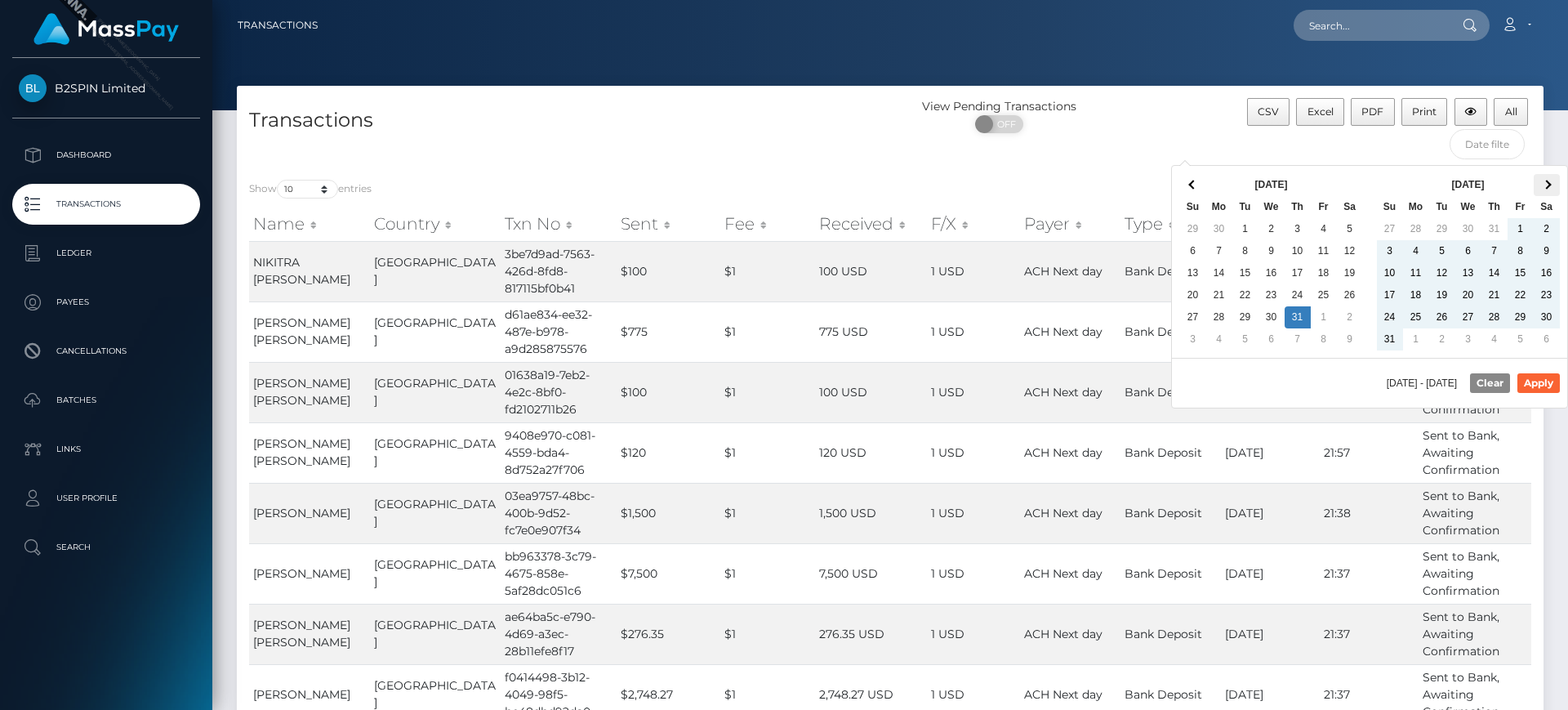
click at [1541, 184] on th at bounding box center [1547, 186] width 26 height 23
click at [1545, 389] on button "Apply" at bounding box center [1538, 383] width 42 height 20
type input "09/01/2025 - 09/29/2025"
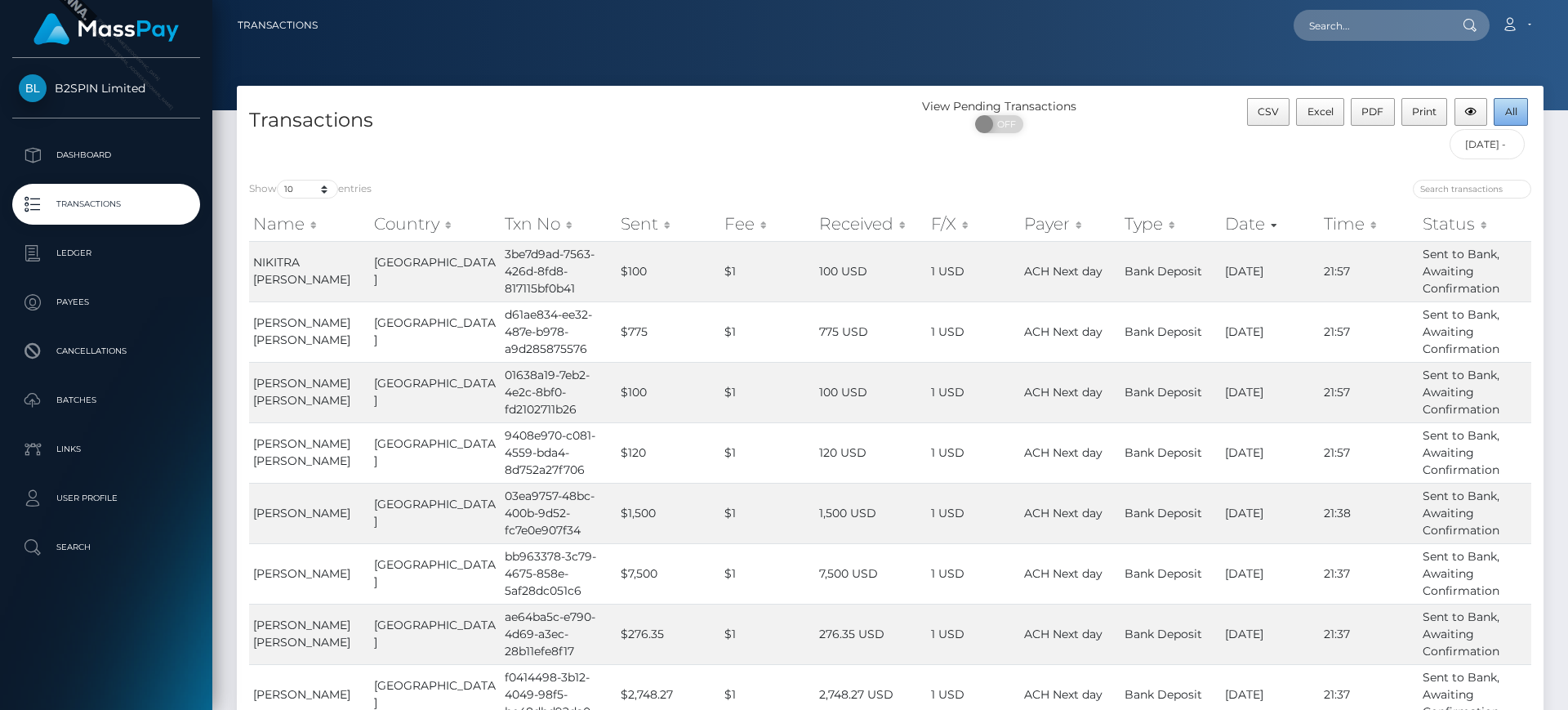
click at [1497, 104] on button "All" at bounding box center [1511, 113] width 35 height 28
